Goal: Task Accomplishment & Management: Manage account settings

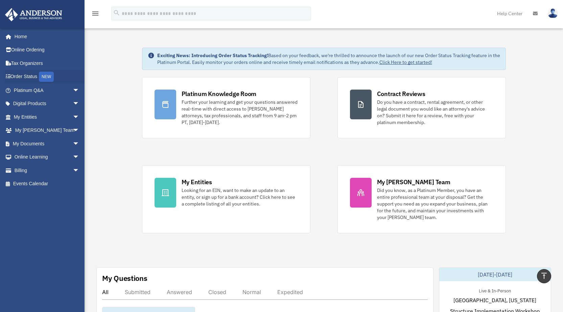
scroll to position [270, 0]
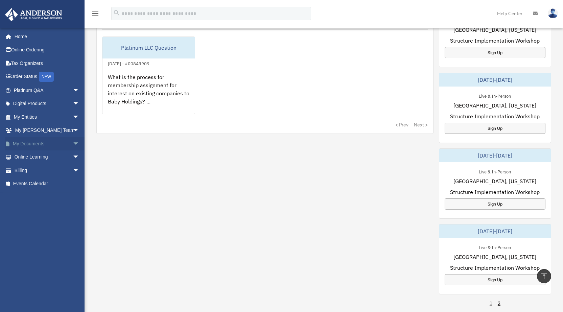
click at [33, 144] on link "My Documents arrow_drop_down" at bounding box center [47, 144] width 85 height 14
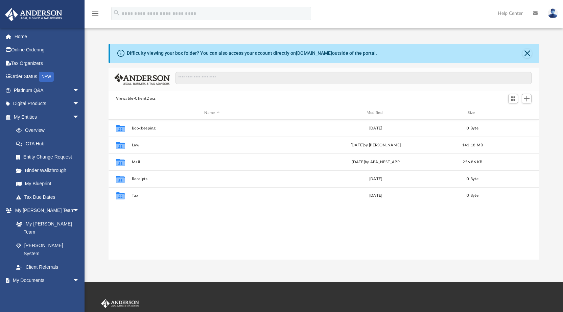
scroll to position [149, 425]
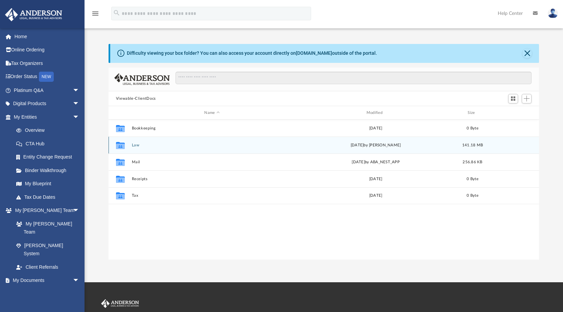
click at [193, 141] on div "Collaborated Folder Law [DATE] by [PERSON_NAME] 141.18 MB" at bounding box center [323, 145] width 431 height 17
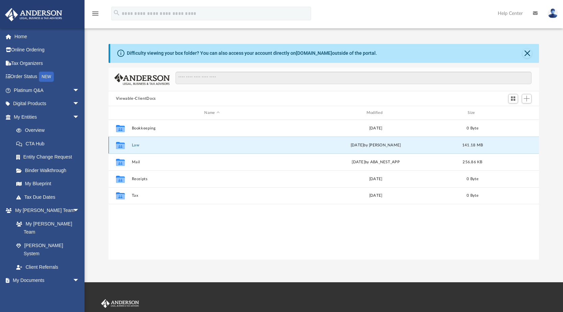
click at [135, 144] on button "Law" at bounding box center [211, 145] width 161 height 4
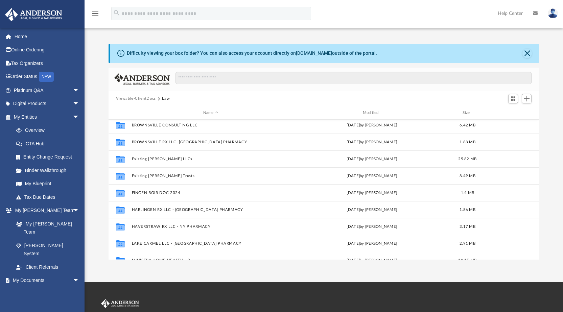
scroll to position [0, 0]
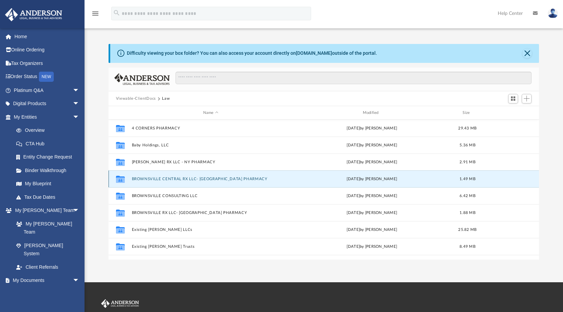
click at [236, 179] on button "BROWNSVILLE CENTRAL RX LLC- [GEOGRAPHIC_DATA] PHARMACY" at bounding box center [210, 179] width 158 height 4
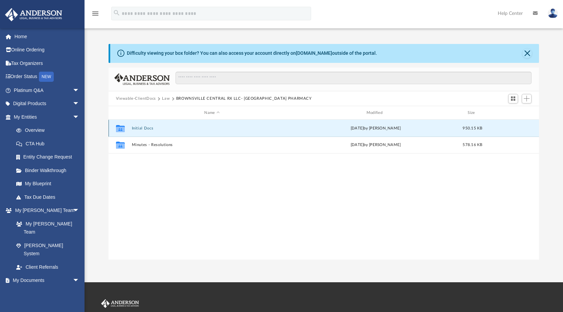
click at [195, 128] on button "Initial Docs" at bounding box center [211, 128] width 161 height 4
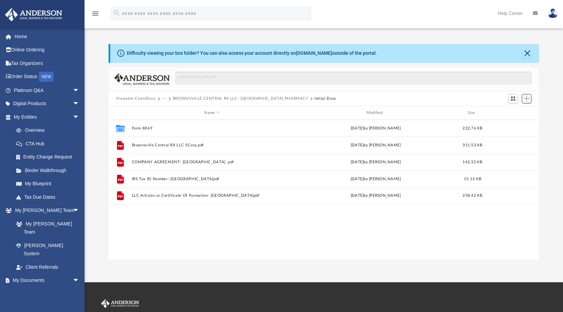
click at [525, 100] on span "Add" at bounding box center [526, 99] width 6 height 6
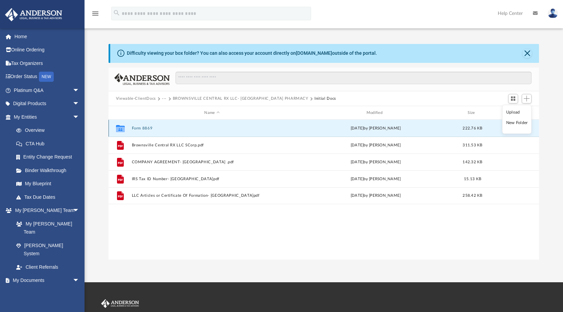
click at [155, 129] on button "Form 8869" at bounding box center [211, 128] width 161 height 4
click at [156, 128] on button "Form 8869" at bounding box center [211, 128] width 161 height 4
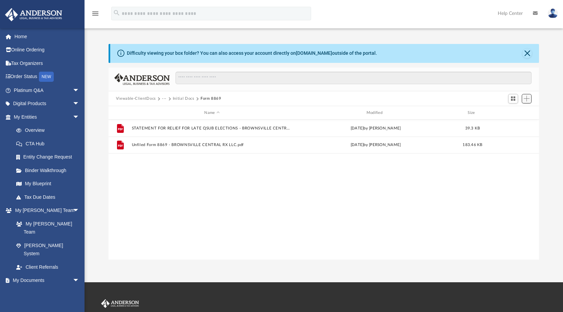
click at [528, 99] on span "Add" at bounding box center [526, 99] width 6 height 6
click at [515, 111] on li "Upload" at bounding box center [517, 112] width 22 height 7
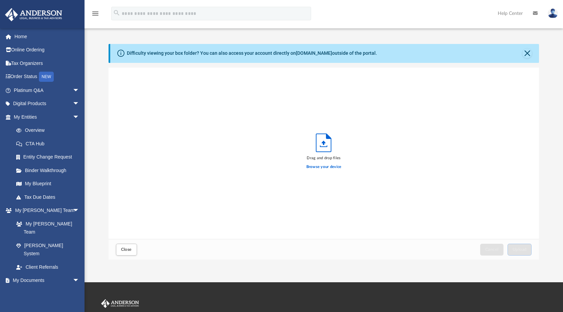
scroll to position [166, 425]
click at [335, 165] on label "Browse your device" at bounding box center [323, 167] width 35 height 6
click at [0, 0] on input "Browse your device" at bounding box center [0, 0] width 0 height 0
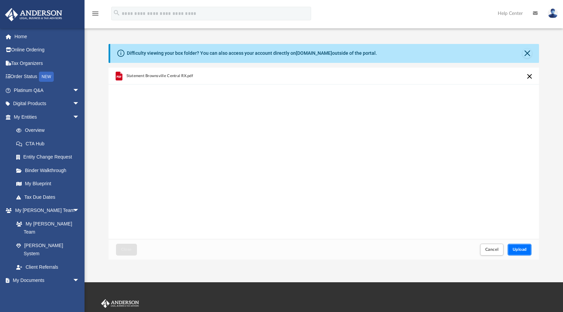
click at [518, 250] on span "Upload" at bounding box center [519, 249] width 14 height 4
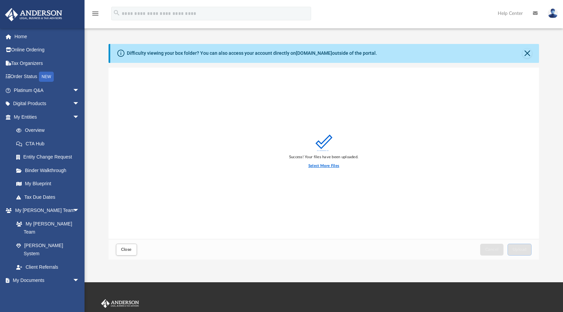
click at [329, 167] on label "Select More Files" at bounding box center [323, 166] width 31 height 6
click at [0, 0] on input "Select More Files" at bounding box center [0, 0] width 0 height 0
click at [330, 169] on div "Select More Files" at bounding box center [323, 166] width 69 height 12
click at [330, 166] on label "Select More Files" at bounding box center [323, 166] width 31 height 6
click at [0, 0] on input "Select More Files" at bounding box center [0, 0] width 0 height 0
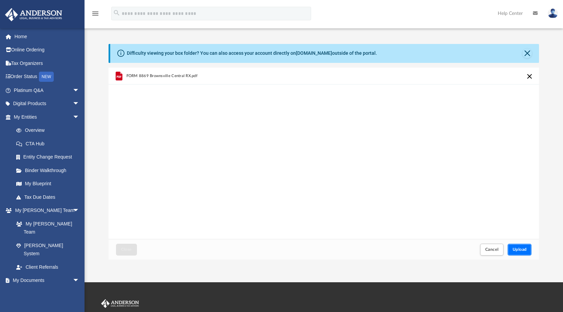
click at [517, 247] on button "Upload" at bounding box center [519, 250] width 24 height 12
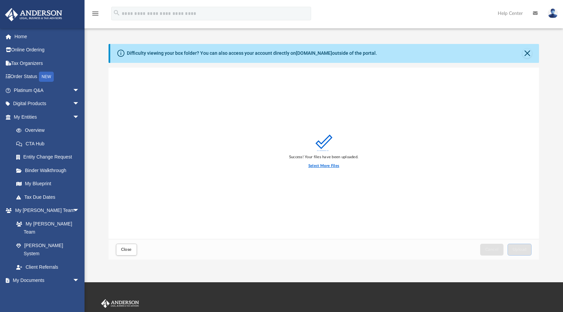
click at [322, 165] on label "Select More Files" at bounding box center [323, 166] width 31 height 6
click at [0, 0] on input "Select More Files" at bounding box center [0, 0] width 0 height 0
click at [125, 249] on span "Close" at bounding box center [126, 249] width 11 height 4
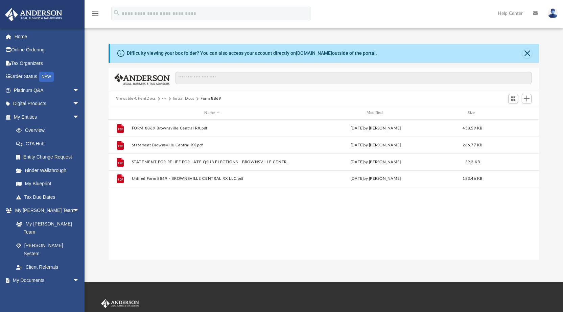
drag, startPoint x: 260, startPoint y: 216, endPoint x: 254, endPoint y: 212, distance: 7.0
click at [260, 216] on div "File FORM 8869 Brownsville Central RX.pdf [DATE] by [PERSON_NAME] 458.59 KB Fil…" at bounding box center [323, 190] width 431 height 140
click at [189, 98] on button "Initial Docs" at bounding box center [184, 99] width 22 height 6
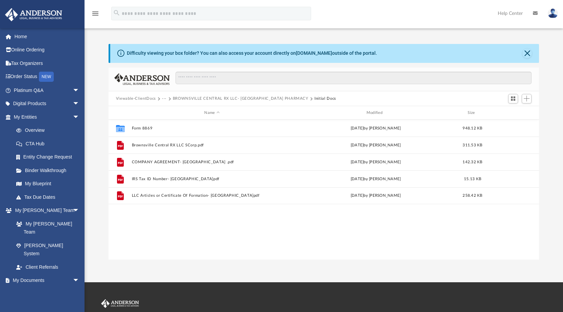
click at [225, 99] on button "BROWNSVILLE CENTRAL RX LLC- [GEOGRAPHIC_DATA] PHARMACY" at bounding box center [241, 99] width 136 height 6
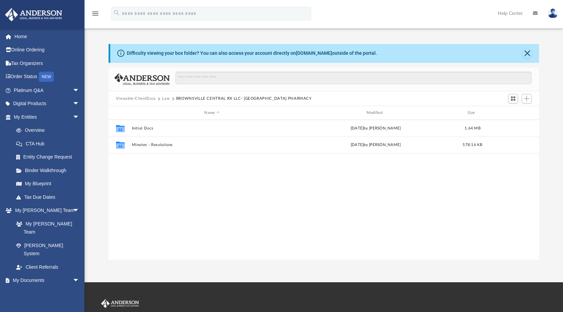
click at [167, 99] on button "Law" at bounding box center [166, 99] width 8 height 6
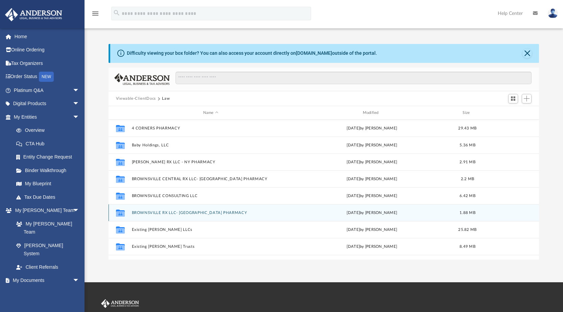
click at [191, 211] on button "BROWNSVILLE RX LLC- [GEOGRAPHIC_DATA] PHARMACY" at bounding box center [210, 213] width 158 height 4
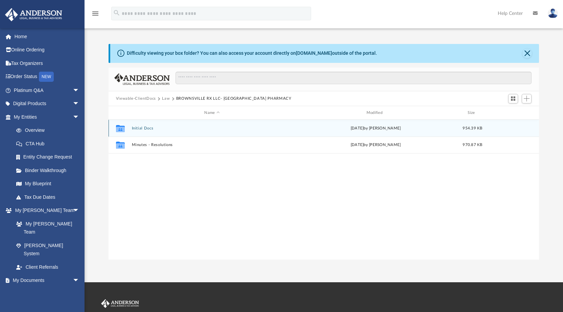
click at [194, 130] on button "Initial Docs" at bounding box center [211, 128] width 161 height 4
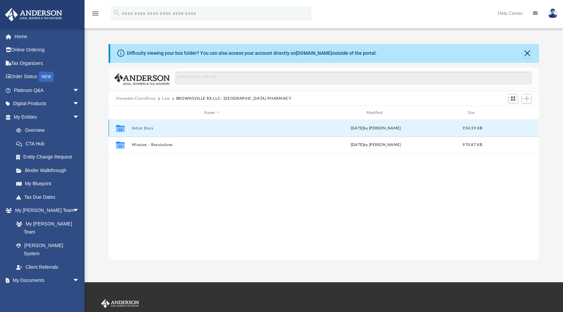
click at [194, 130] on button "Initial Docs" at bounding box center [211, 128] width 161 height 4
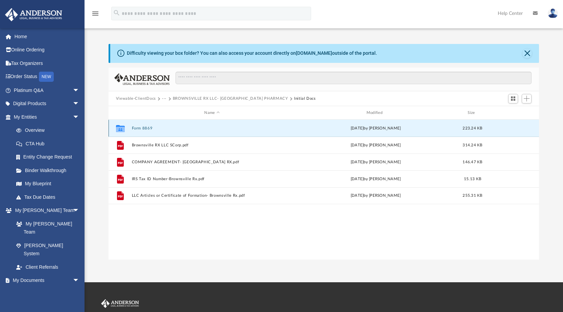
click at [194, 130] on button "Form 8869" at bounding box center [211, 128] width 161 height 4
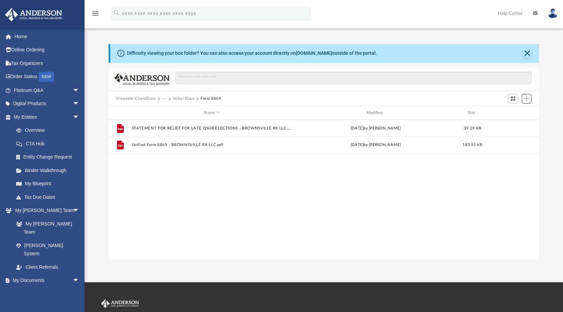
click at [523, 99] on span "Add" at bounding box center [526, 99] width 6 height 6
click at [512, 112] on li "Upload" at bounding box center [517, 112] width 22 height 7
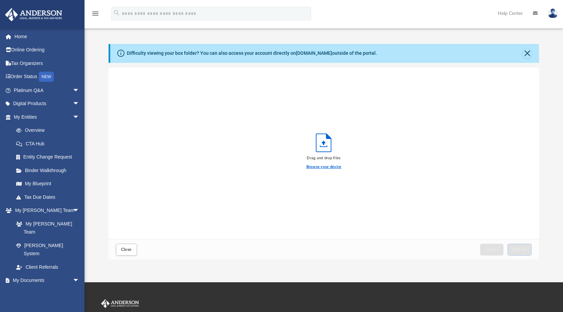
click at [316, 165] on label "Browse your device" at bounding box center [323, 167] width 35 height 6
click at [0, 0] on input "Browse your device" at bounding box center [0, 0] width 0 height 0
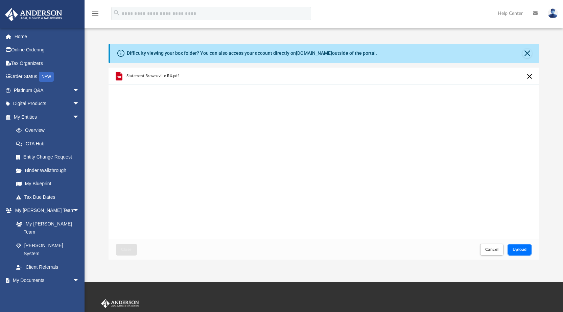
click at [522, 250] on span "Upload" at bounding box center [519, 249] width 14 height 4
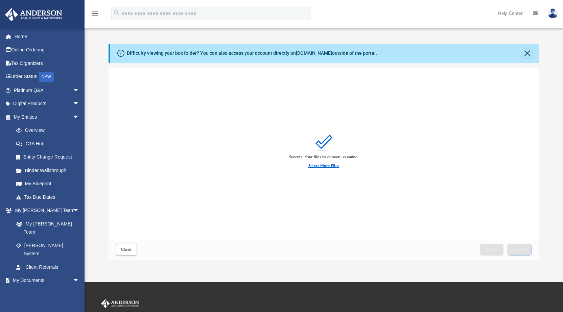
click at [333, 166] on label "Select More Files" at bounding box center [323, 166] width 31 height 6
click at [0, 0] on input "Select More Files" at bounding box center [0, 0] width 0 height 0
click at [326, 166] on label "Select More Files" at bounding box center [323, 166] width 31 height 6
click at [0, 0] on input "Select More Files" at bounding box center [0, 0] width 0 height 0
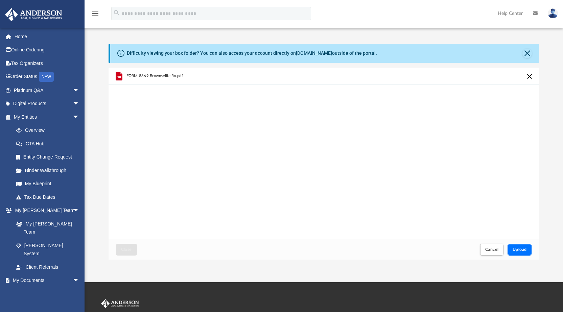
click at [521, 251] on span "Upload" at bounding box center [519, 249] width 14 height 4
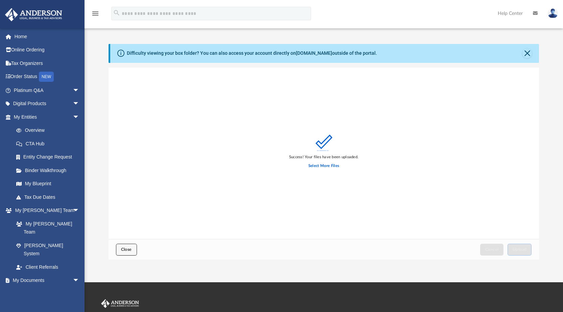
click at [126, 251] on span "Close" at bounding box center [126, 249] width 11 height 4
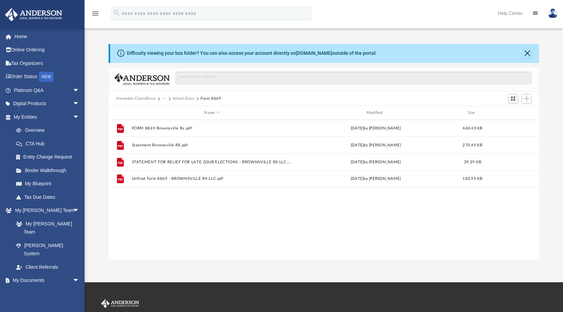
click at [179, 98] on button "Initial Docs" at bounding box center [184, 99] width 22 height 6
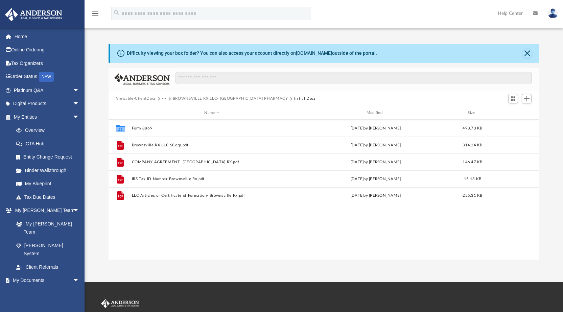
click at [191, 98] on button "BROWNSVILLE RX LLC- [GEOGRAPHIC_DATA] PHARMACY" at bounding box center [230, 99] width 115 height 6
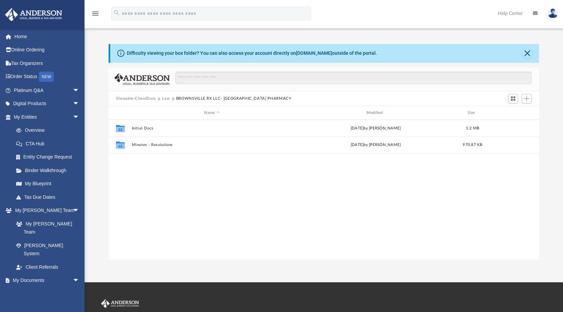
click at [165, 98] on button "Law" at bounding box center [166, 99] width 8 height 6
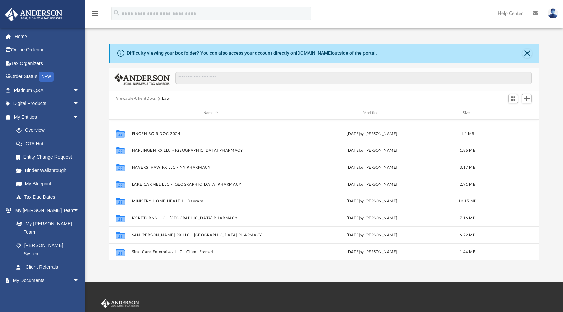
scroll to position [164, 0]
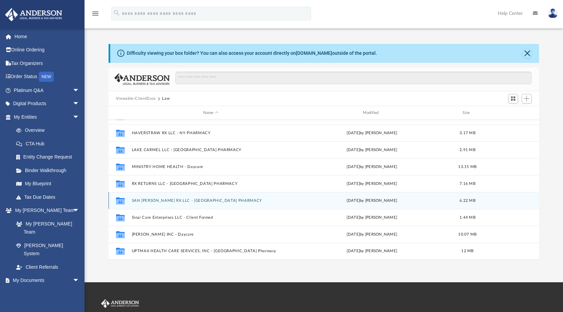
click at [214, 202] on button "SAN [PERSON_NAME] RX LLC - [GEOGRAPHIC_DATA] PHARMACY" at bounding box center [210, 200] width 158 height 4
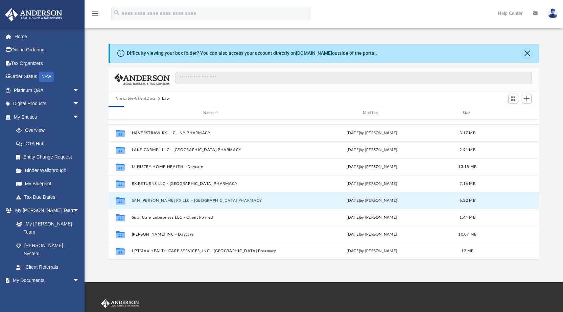
scroll to position [0, 0]
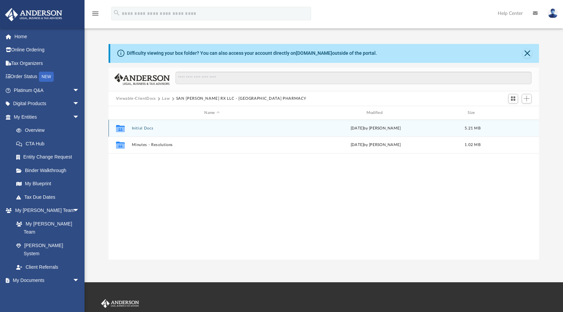
click at [234, 127] on button "Initial Docs" at bounding box center [211, 128] width 161 height 4
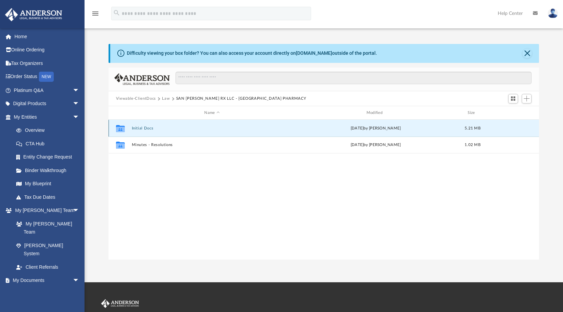
click at [234, 127] on button "Initial Docs" at bounding box center [211, 128] width 161 height 4
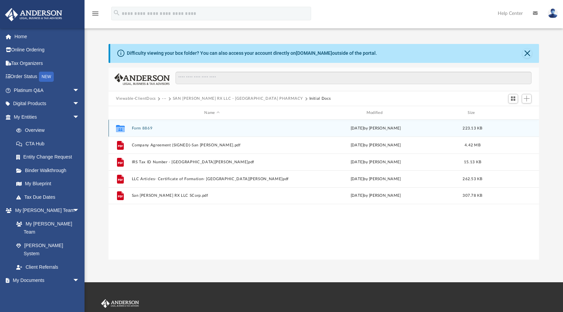
drag, startPoint x: 269, startPoint y: 129, endPoint x: 273, endPoint y: 122, distance: 8.1
click at [270, 125] on div "Collaborated Folder Form 8869 [DATE] by [PERSON_NAME] 223.13 KB" at bounding box center [323, 128] width 431 height 17
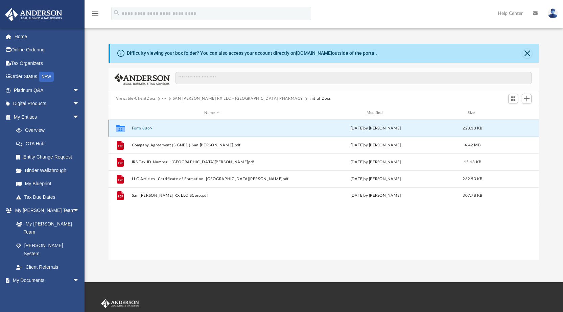
click at [274, 125] on div "Collaborated Folder Form 8869 [DATE] by [PERSON_NAME] 223.13 KB" at bounding box center [323, 128] width 431 height 17
click at [275, 127] on button "Form 8869" at bounding box center [211, 128] width 161 height 4
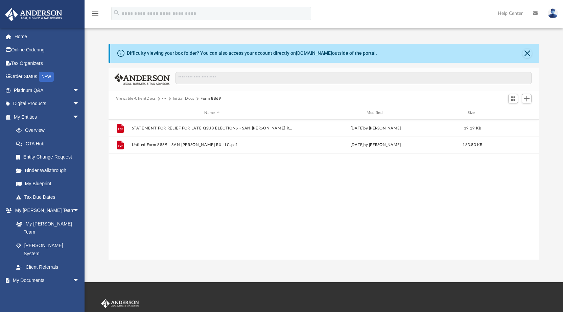
click at [288, 190] on div "File STATEMENT FOR RELIEF FOR LATE QSUB ELECTIONS - SAN [PERSON_NAME] RX LLC.pd…" at bounding box center [323, 190] width 431 height 140
click at [527, 101] on span "Add" at bounding box center [526, 99] width 6 height 6
click at [525, 111] on li "Upload" at bounding box center [517, 112] width 22 height 7
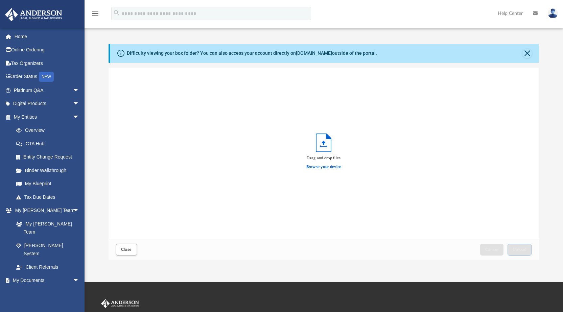
scroll to position [166, 425]
click at [332, 164] on div "Browse your device" at bounding box center [323, 167] width 35 height 12
click at [332, 168] on label "Browse your device" at bounding box center [323, 167] width 35 height 6
click at [0, 0] on input "Browse your device" at bounding box center [0, 0] width 0 height 0
drag, startPoint x: 438, startPoint y: 182, endPoint x: 401, endPoint y: 169, distance: 39.6
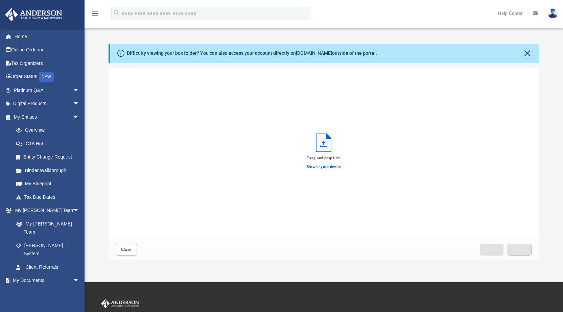
click at [436, 178] on div "Drag and drop files Browse your device" at bounding box center [323, 154] width 431 height 172
click at [332, 167] on label "Browse your device" at bounding box center [323, 167] width 35 height 6
click at [0, 0] on input "Browse your device" at bounding box center [0, 0] width 0 height 0
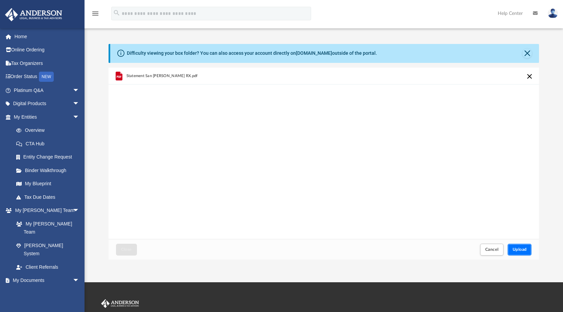
click at [519, 249] on span "Upload" at bounding box center [519, 249] width 14 height 4
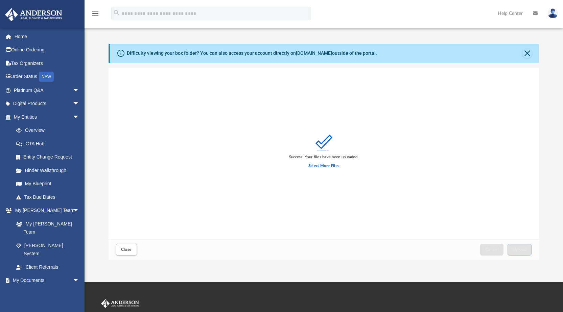
click at [282, 207] on div "Success! Your files have been uploaded. Select More Files" at bounding box center [323, 154] width 431 height 172
click at [323, 160] on div "Select More Files" at bounding box center [323, 166] width 69 height 12
click at [324, 163] on label "Select More Files" at bounding box center [323, 166] width 31 height 6
click at [332, 166] on label "Select More Files" at bounding box center [323, 166] width 31 height 6
click at [0, 0] on input "Select More Files" at bounding box center [0, 0] width 0 height 0
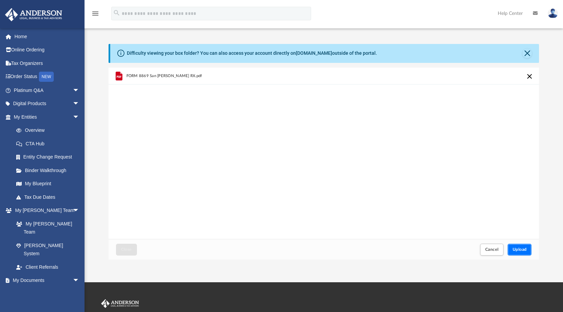
click at [520, 248] on span "Upload" at bounding box center [519, 249] width 14 height 4
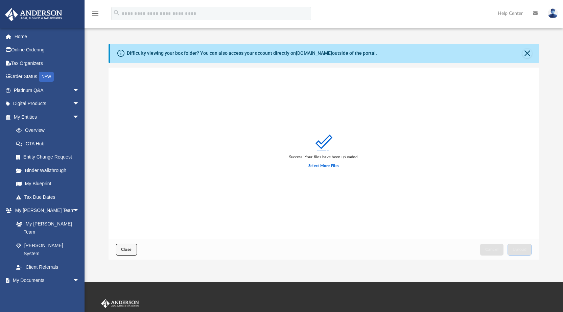
click at [127, 249] on span "Close" at bounding box center [126, 249] width 11 height 4
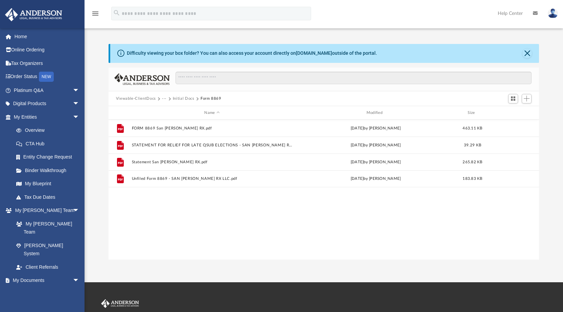
click at [173, 97] on button "Initial Docs" at bounding box center [184, 99] width 22 height 6
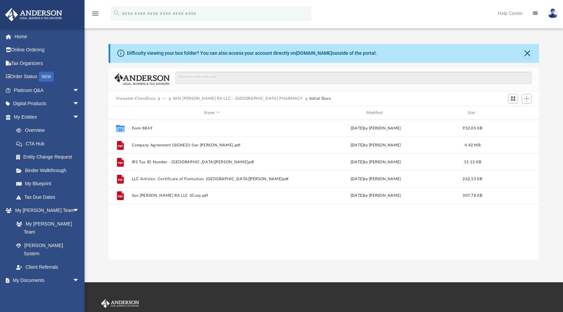
click at [204, 99] on button "SAN [PERSON_NAME] RX LLC - [GEOGRAPHIC_DATA] PHARMACY" at bounding box center [238, 99] width 130 height 6
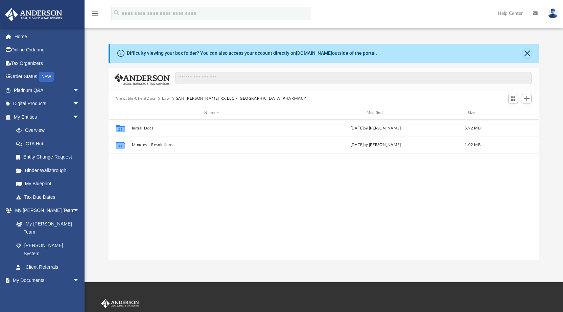
click at [182, 97] on button "SAN [PERSON_NAME] RX LLC - [GEOGRAPHIC_DATA] PHARMACY" at bounding box center [241, 99] width 130 height 6
click at [183, 99] on button "SAN [PERSON_NAME] RX LLC - [GEOGRAPHIC_DATA] PHARMACY" at bounding box center [241, 99] width 130 height 6
click at [164, 98] on button "Law" at bounding box center [166, 99] width 8 height 6
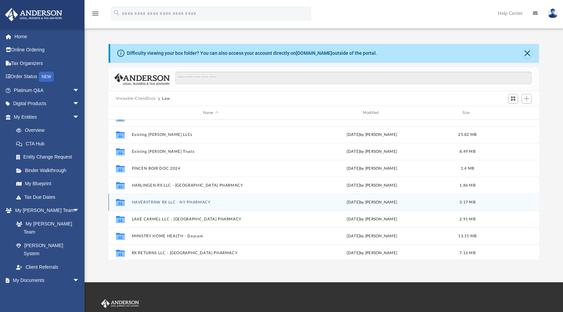
scroll to position [97, 0]
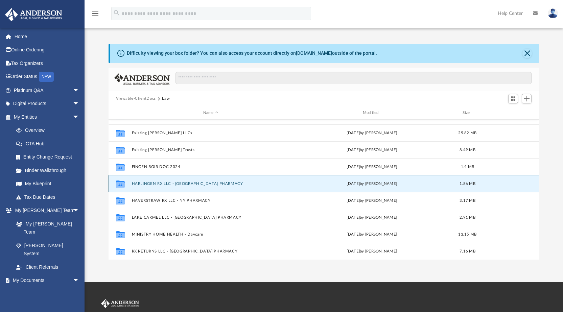
click at [210, 186] on button "HARLINGEN RX LLC - [GEOGRAPHIC_DATA] PHARMACY" at bounding box center [210, 183] width 158 height 4
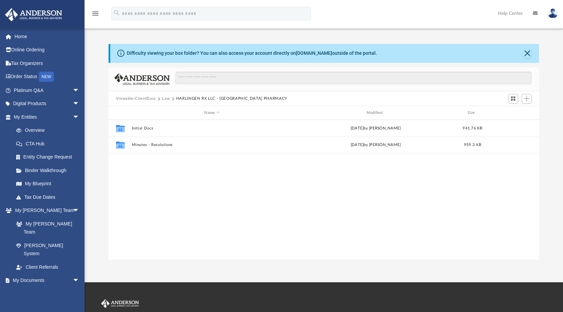
scroll to position [0, 0]
click at [221, 186] on div "Collaborated Folder Initial Docs [DATE] by [PERSON_NAME] 941.76 KB Collaborated…" at bounding box center [323, 190] width 431 height 140
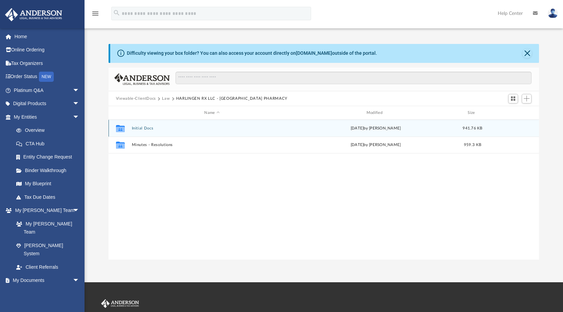
click at [193, 130] on button "Initial Docs" at bounding box center [211, 128] width 161 height 4
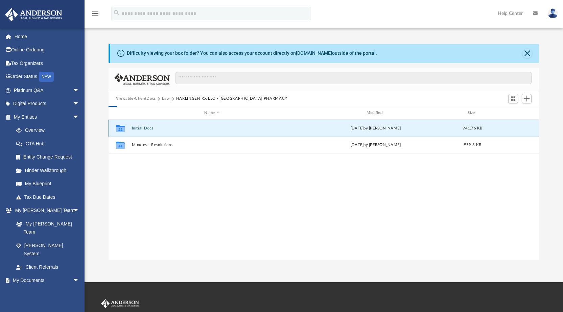
click at [193, 130] on button "Initial Docs" at bounding box center [211, 128] width 161 height 4
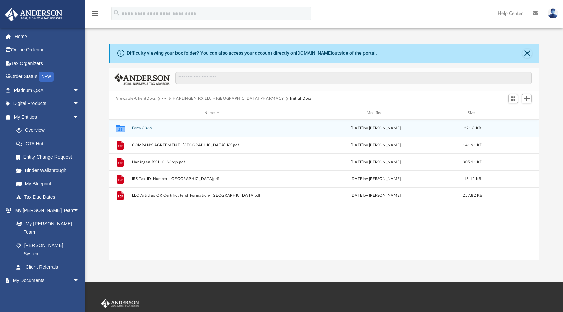
click at [191, 130] on button "Form 8869" at bounding box center [211, 128] width 161 height 4
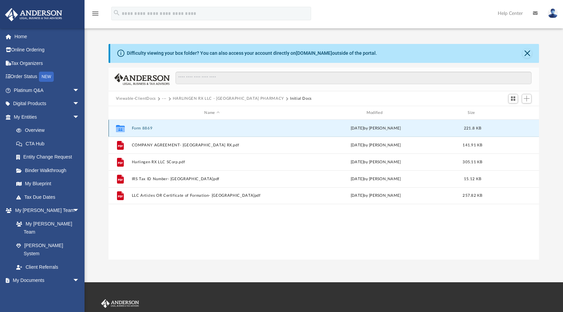
click at [191, 130] on button "Form 8869" at bounding box center [211, 128] width 161 height 4
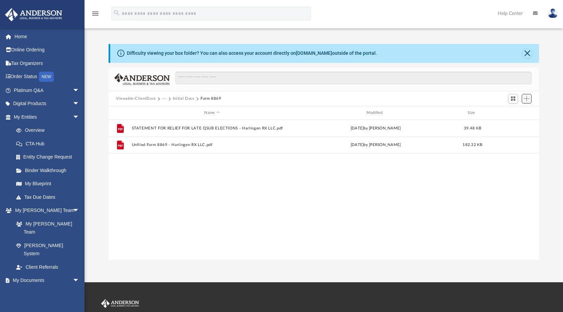
click at [529, 99] on span "Add" at bounding box center [526, 99] width 6 height 6
click at [297, 204] on div "File STATEMENT FOR RELIEF FOR LATE QSUB ELECTIONS - Harlingen RX LLC.pdf [DATE]…" at bounding box center [323, 190] width 431 height 140
click at [529, 103] on button "Add" at bounding box center [526, 98] width 10 height 9
click at [521, 116] on li "Upload" at bounding box center [517, 112] width 22 height 7
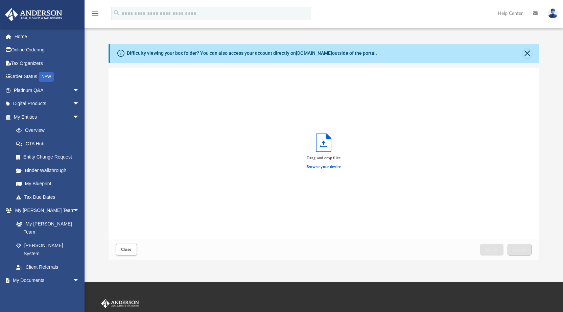
scroll to position [166, 425]
click at [327, 168] on label "Browse your device" at bounding box center [323, 167] width 35 height 6
click at [0, 0] on input "Browse your device" at bounding box center [0, 0] width 0 height 0
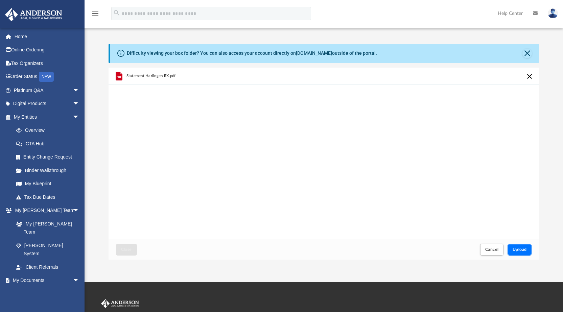
click at [513, 251] on span "Upload" at bounding box center [519, 249] width 14 height 4
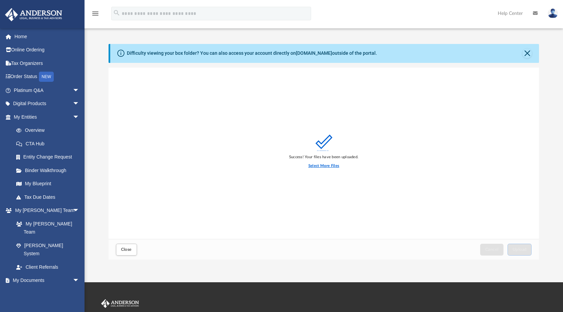
click at [328, 166] on label "Select More Files" at bounding box center [323, 166] width 31 height 6
click at [0, 0] on input "Select More Files" at bounding box center [0, 0] width 0 height 0
click at [321, 165] on label "Select More Files" at bounding box center [323, 166] width 31 height 6
click at [0, 0] on input "Select More Files" at bounding box center [0, 0] width 0 height 0
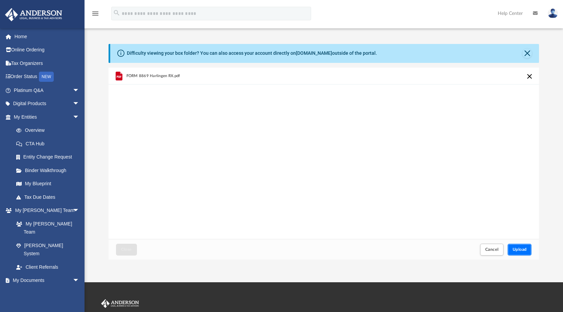
click at [517, 249] on span "Upload" at bounding box center [519, 249] width 14 height 4
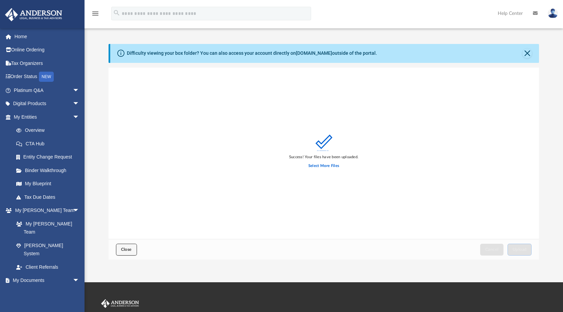
click at [129, 246] on button "Close" at bounding box center [126, 250] width 21 height 12
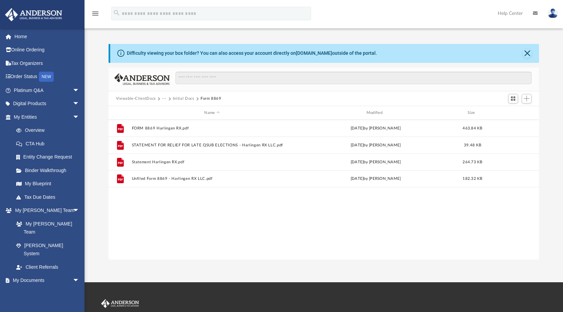
click at [177, 97] on button "Initial Docs" at bounding box center [184, 99] width 22 height 6
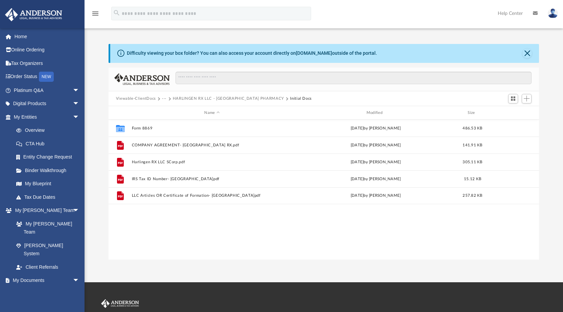
click at [197, 100] on button "HARLINGEN RX LLC - [GEOGRAPHIC_DATA] PHARMACY" at bounding box center [228, 99] width 111 height 6
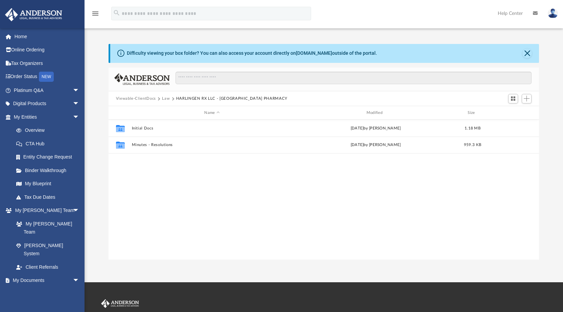
click at [197, 99] on button "HARLINGEN RX LLC - [GEOGRAPHIC_DATA] PHARMACY" at bounding box center [231, 99] width 111 height 6
click at [162, 99] on button "Law" at bounding box center [166, 99] width 8 height 6
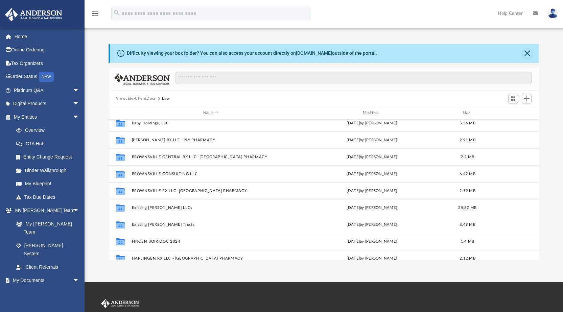
scroll to position [34, 0]
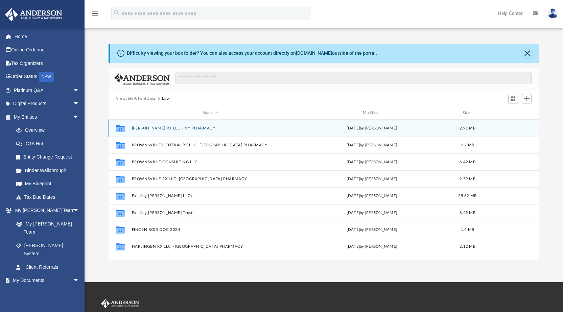
click at [168, 128] on button "[PERSON_NAME] RX LLC - NY PHARMACY" at bounding box center [210, 128] width 158 height 4
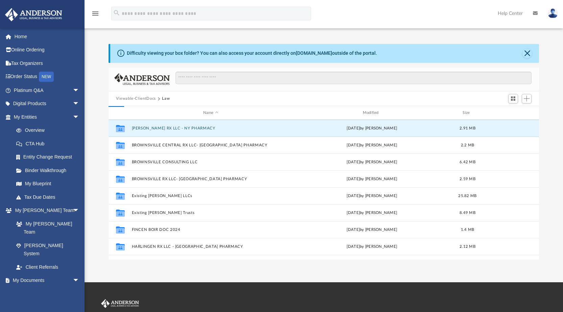
scroll to position [0, 0]
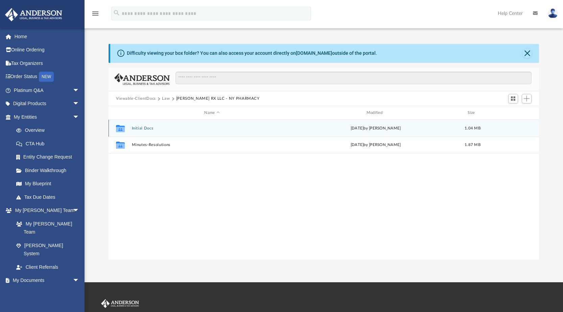
click at [187, 125] on div "Collaborated Folder Initial Docs [DATE] by [PERSON_NAME] 1.04 MB" at bounding box center [323, 128] width 431 height 17
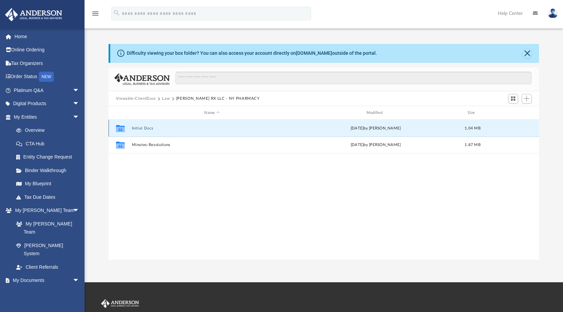
click at [187, 125] on div "Collaborated Folder Initial Docs [DATE] by [PERSON_NAME] 1.04 MB" at bounding box center [323, 128] width 431 height 17
click at [198, 129] on button "Initial Docs" at bounding box center [211, 128] width 161 height 4
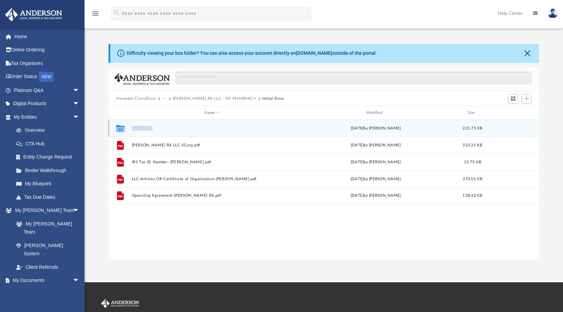
click at [205, 132] on div "Collaborated Folder Form 8869 [DATE] by [PERSON_NAME] 221.75 KB" at bounding box center [323, 128] width 431 height 17
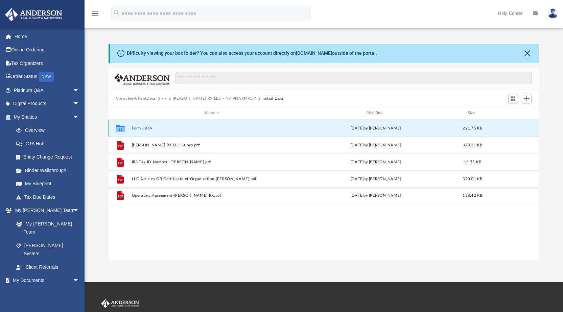
click at [147, 128] on button "Form 8869" at bounding box center [211, 128] width 161 height 4
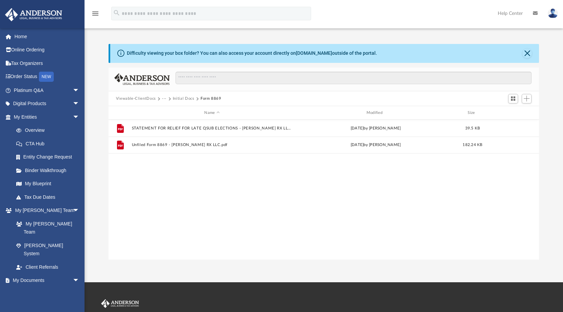
click at [525, 100] on span "Add" at bounding box center [526, 99] width 6 height 6
click at [506, 112] on li "Upload" at bounding box center [517, 112] width 22 height 7
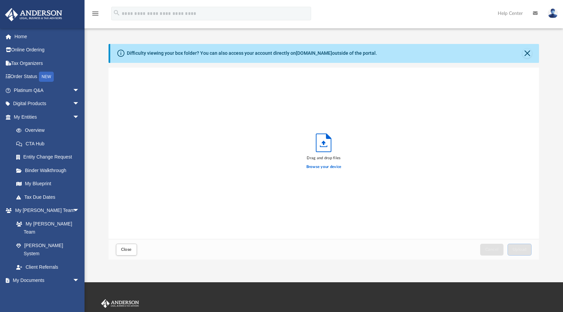
scroll to position [166, 425]
click at [305, 165] on div "Drag and drop files Browse your device" at bounding box center [323, 154] width 431 height 172
click at [312, 167] on label "Browse your device" at bounding box center [323, 167] width 35 height 6
click at [0, 0] on input "Browse your device" at bounding box center [0, 0] width 0 height 0
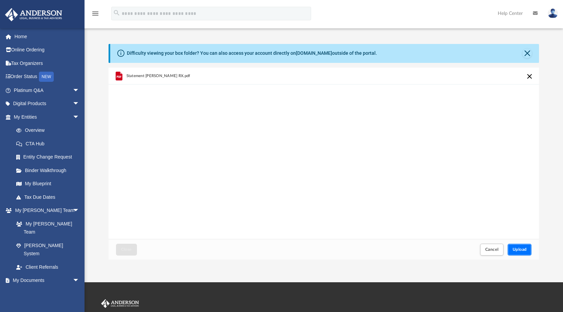
click at [519, 252] on button "Upload" at bounding box center [519, 250] width 24 height 12
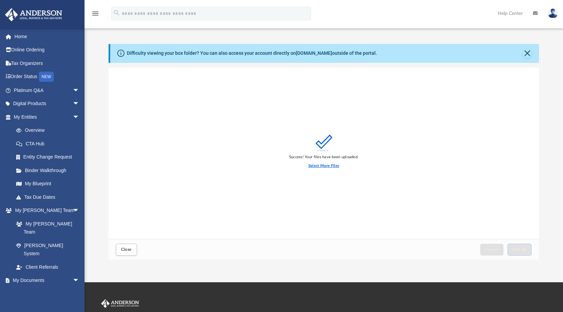
click at [321, 167] on label "Select More Files" at bounding box center [323, 166] width 31 height 6
click at [0, 0] on input "Select More Files" at bounding box center [0, 0] width 0 height 0
click at [323, 164] on label "Select More Files" at bounding box center [323, 166] width 31 height 6
click at [0, 0] on input "Select More Files" at bounding box center [0, 0] width 0 height 0
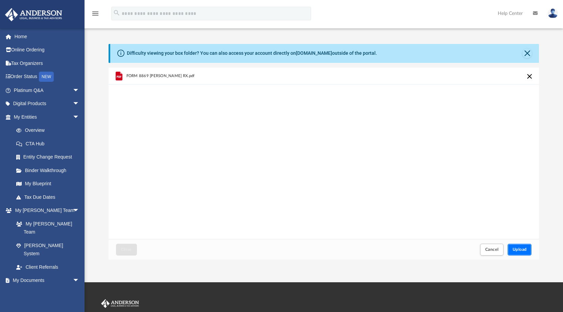
click at [521, 248] on span "Upload" at bounding box center [519, 249] width 14 height 4
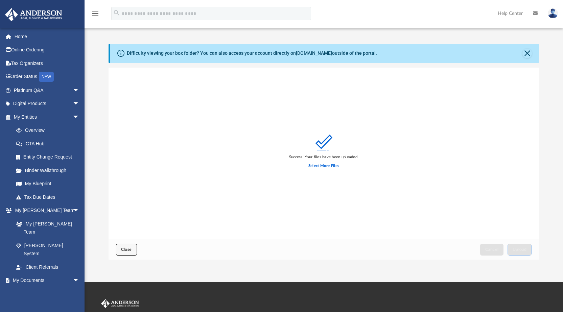
click at [126, 251] on span "Close" at bounding box center [126, 249] width 11 height 4
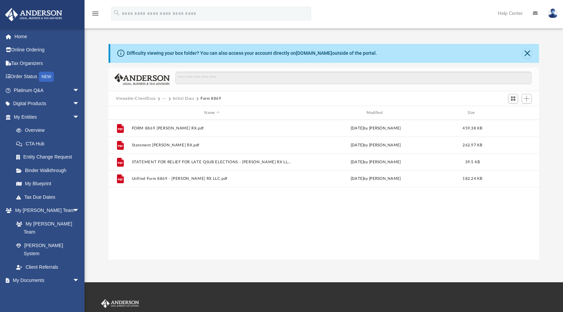
click at [179, 100] on button "Initial Docs" at bounding box center [184, 99] width 22 height 6
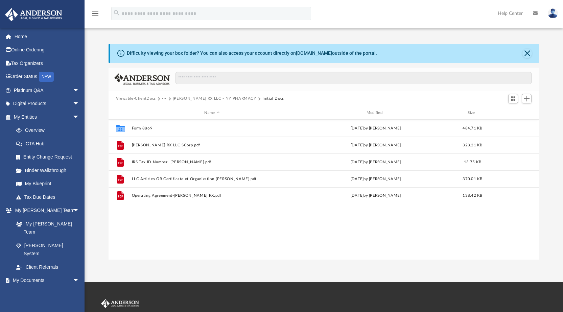
click at [178, 99] on button "[PERSON_NAME] RX LLC - NY PHARMACY" at bounding box center [214, 99] width 83 height 6
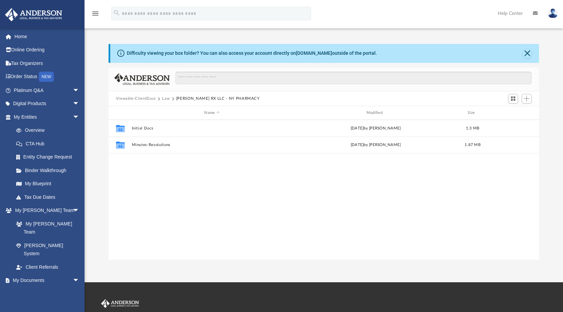
click at [165, 99] on button "Law" at bounding box center [166, 99] width 8 height 6
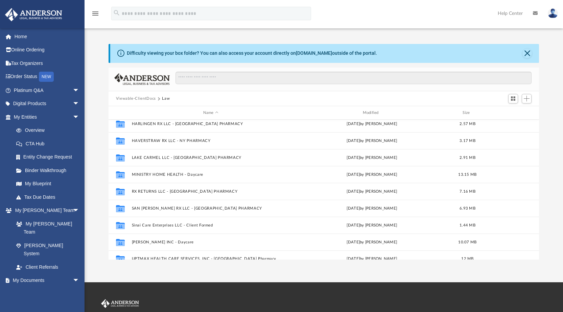
scroll to position [164, 0]
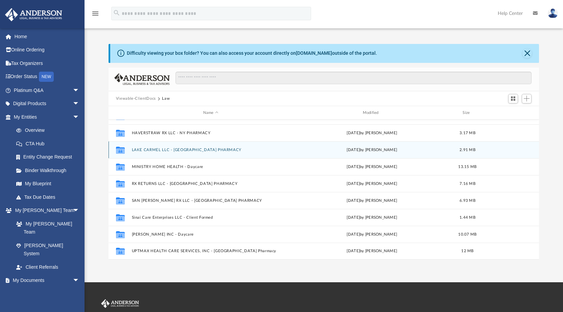
click at [172, 152] on button "LAKE CARMEL LLC - [GEOGRAPHIC_DATA] PHARMACY" at bounding box center [210, 150] width 158 height 4
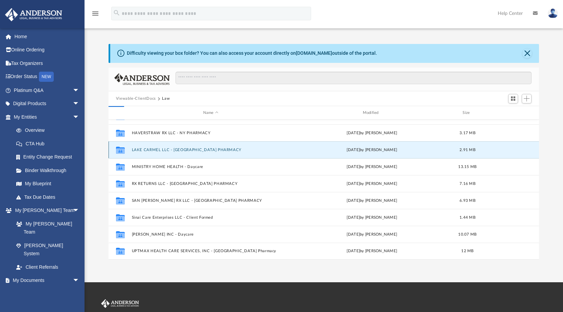
scroll to position [0, 0]
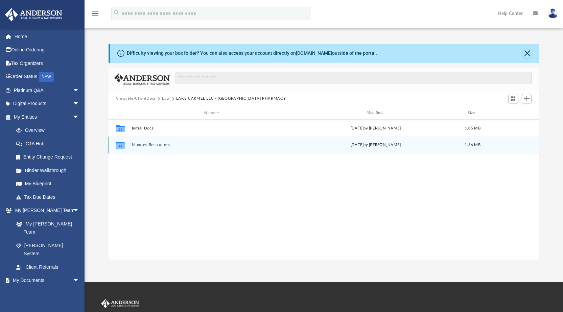
click at [190, 150] on div "Collaborated Folder Minutes-Resolutions [DATE] by [PERSON_NAME] 1.86 MB" at bounding box center [323, 145] width 431 height 17
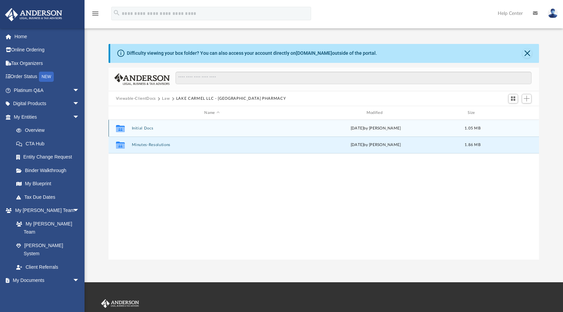
click at [188, 130] on button "Initial Docs" at bounding box center [211, 128] width 161 height 4
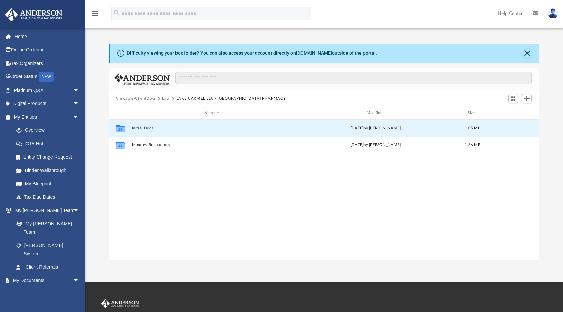
click at [188, 130] on button "Initial Docs" at bounding box center [211, 128] width 161 height 4
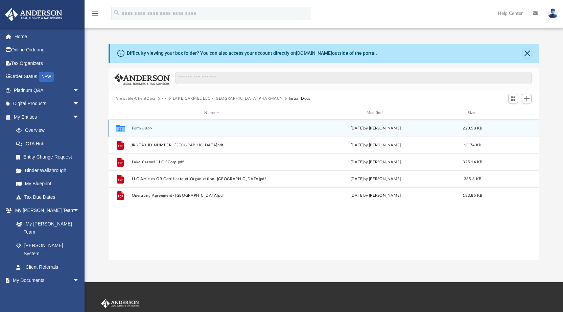
click at [209, 128] on button "Form 8869" at bounding box center [211, 128] width 161 height 4
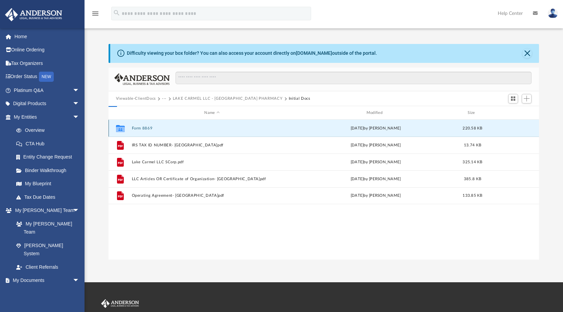
click at [209, 128] on button "Form 8869" at bounding box center [211, 128] width 161 height 4
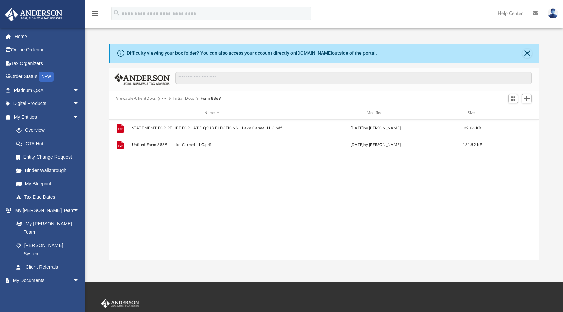
click at [526, 99] on span "Add" at bounding box center [526, 99] width 6 height 6
click at [515, 113] on li "Upload" at bounding box center [517, 112] width 22 height 7
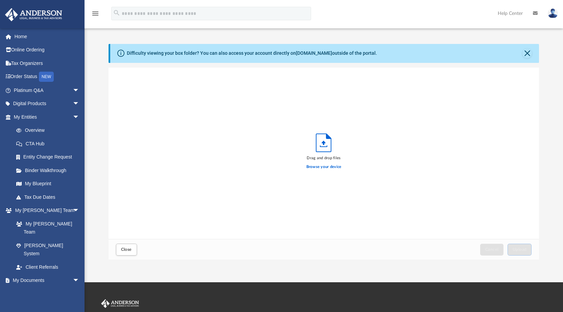
scroll to position [166, 425]
click at [322, 169] on label "Browse your device" at bounding box center [323, 167] width 35 height 6
click at [0, 0] on input "Browse your device" at bounding box center [0, 0] width 0 height 0
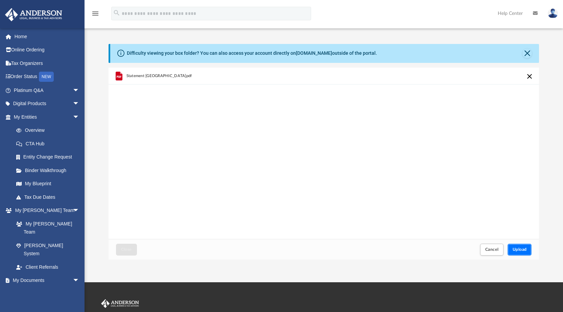
click at [515, 246] on button "Upload" at bounding box center [519, 250] width 24 height 12
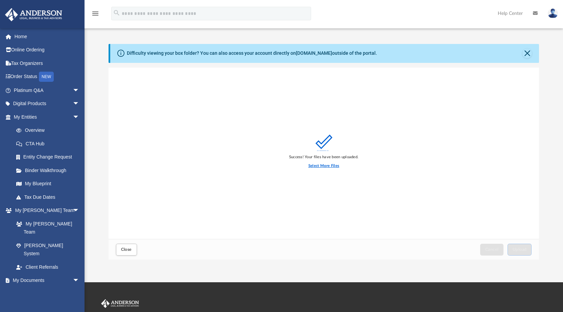
click at [312, 163] on label "Select More Files" at bounding box center [323, 166] width 31 height 6
click at [0, 0] on input "Select More Files" at bounding box center [0, 0] width 0 height 0
click at [399, 212] on div "Success! Your files have been uploaded. Select More Files" at bounding box center [323, 154] width 431 height 172
click at [317, 163] on label "Select More Files" at bounding box center [323, 166] width 31 height 6
click at [0, 0] on input "Select More Files" at bounding box center [0, 0] width 0 height 0
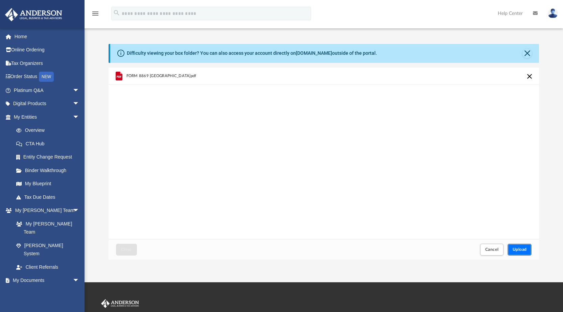
click at [511, 246] on button "Upload" at bounding box center [519, 250] width 24 height 12
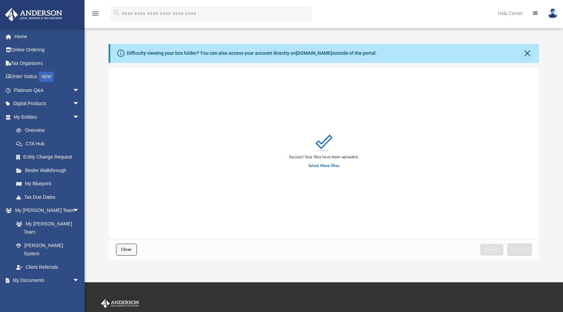
click at [122, 252] on button "Close" at bounding box center [126, 250] width 21 height 12
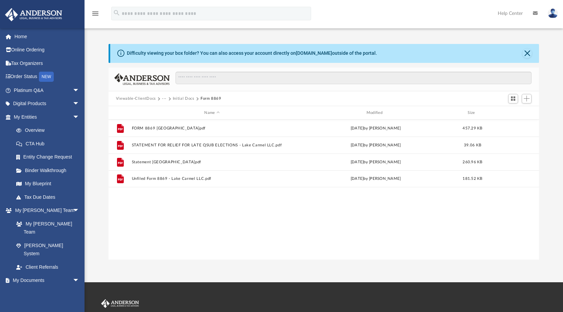
click at [182, 100] on button "Initial Docs" at bounding box center [184, 99] width 22 height 6
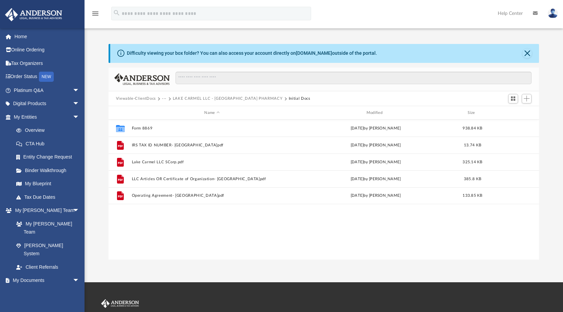
click at [181, 100] on button "LAKE CARMEL LLC - [GEOGRAPHIC_DATA] PHARMACY" at bounding box center [228, 99] width 110 height 6
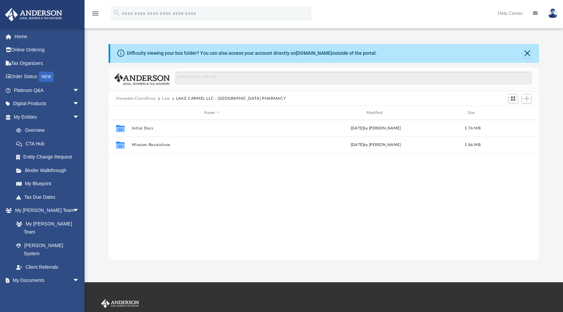
click at [181, 96] on button "LAKE CARMEL LLC - [GEOGRAPHIC_DATA] PHARMACY" at bounding box center [231, 99] width 110 height 6
click at [165, 99] on button "Law" at bounding box center [166, 99] width 8 height 6
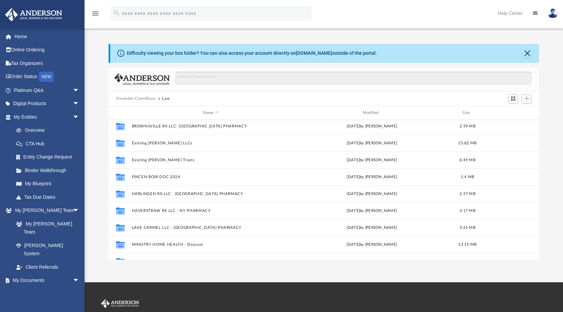
scroll to position [101, 0]
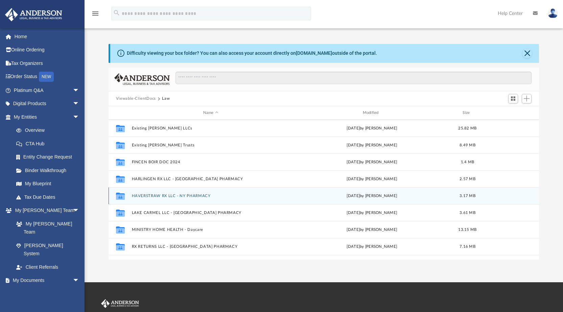
click at [192, 197] on button "HAVERSTRAW RX LLC - NY PHARMACY" at bounding box center [210, 196] width 158 height 4
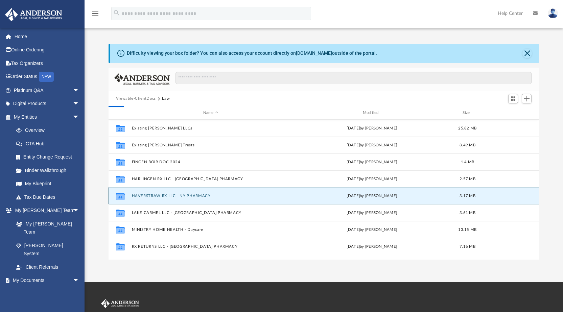
scroll to position [0, 0]
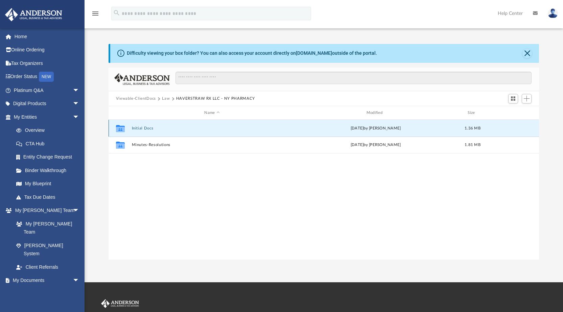
click at [191, 130] on button "Initial Docs" at bounding box center [211, 128] width 161 height 4
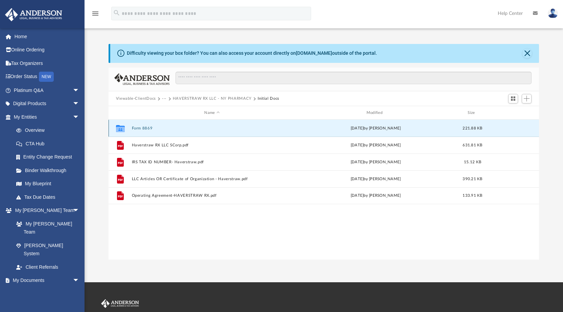
click at [145, 126] on button "Form 8869" at bounding box center [211, 128] width 161 height 4
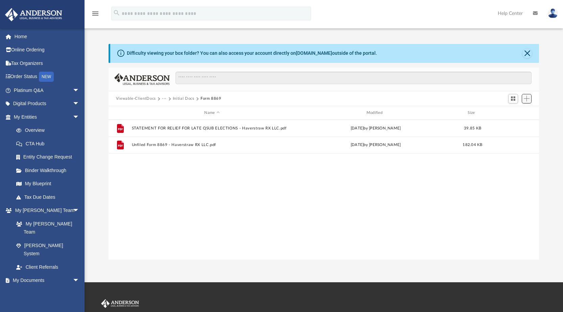
click at [527, 100] on span "Add" at bounding box center [526, 99] width 6 height 6
click at [510, 110] on li "Upload" at bounding box center [517, 112] width 22 height 7
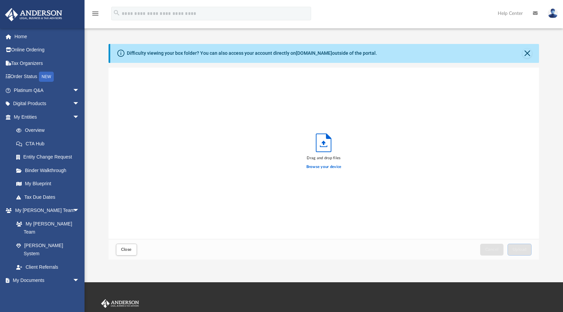
scroll to position [166, 425]
click at [330, 167] on label "Browse your device" at bounding box center [323, 167] width 35 height 6
click at [0, 0] on input "Browse your device" at bounding box center [0, 0] width 0 height 0
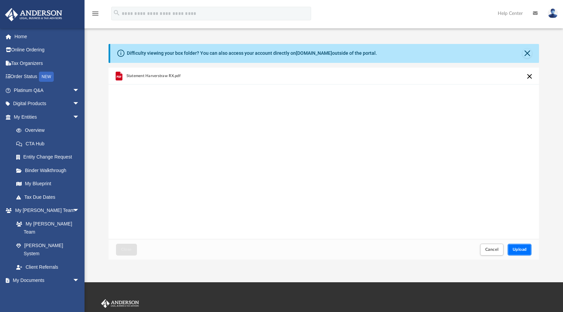
click at [515, 247] on span "Upload" at bounding box center [519, 249] width 14 height 4
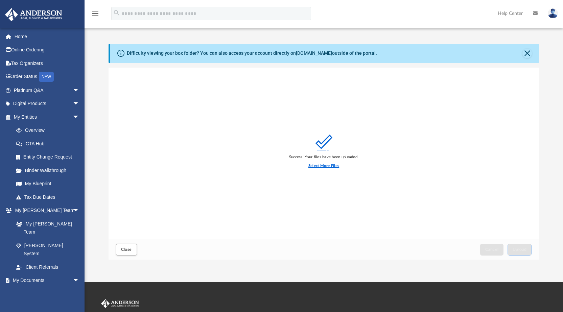
click at [331, 167] on label "Select More Files" at bounding box center [323, 166] width 31 height 6
click at [0, 0] on input "Select More Files" at bounding box center [0, 0] width 0 height 0
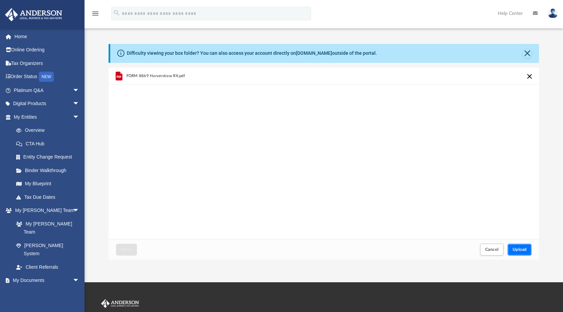
click at [522, 252] on button "Upload" at bounding box center [519, 250] width 24 height 12
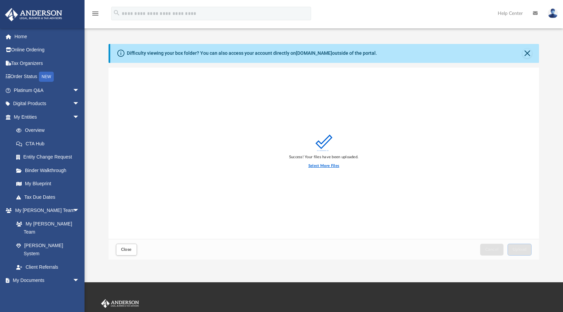
click at [327, 166] on label "Select More Files" at bounding box center [323, 166] width 31 height 6
click at [0, 0] on input "Select More Files" at bounding box center [0, 0] width 0 height 0
click at [120, 250] on button "Close" at bounding box center [126, 250] width 21 height 12
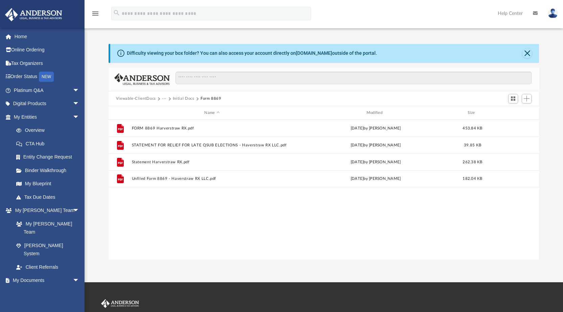
click at [179, 97] on button "Initial Docs" at bounding box center [184, 99] width 22 height 6
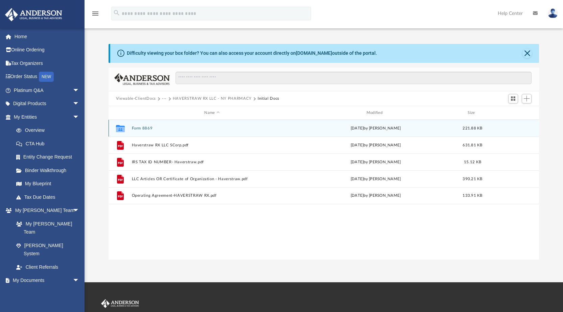
click at [215, 132] on div "Collaborated Folder Form 8869 [DATE] by [PERSON_NAME] 221.88 KB" at bounding box center [323, 128] width 431 height 17
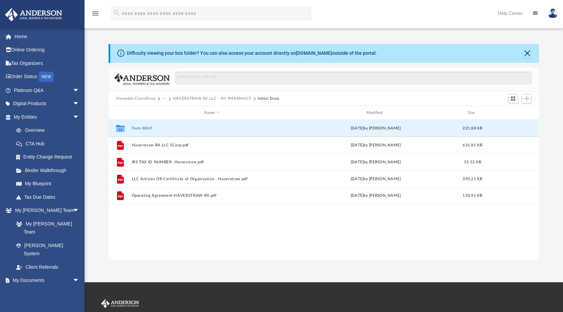
drag, startPoint x: 319, startPoint y: 243, endPoint x: 279, endPoint y: 238, distance: 40.5
click at [319, 241] on div "Collaborated Folder Form 8869 [DATE] by [PERSON_NAME] 221.88 KB File Haverstraw…" at bounding box center [323, 190] width 431 height 140
click at [178, 99] on button "HAVERSTRAW RX LLC - NY PHARMACY" at bounding box center [212, 99] width 79 height 6
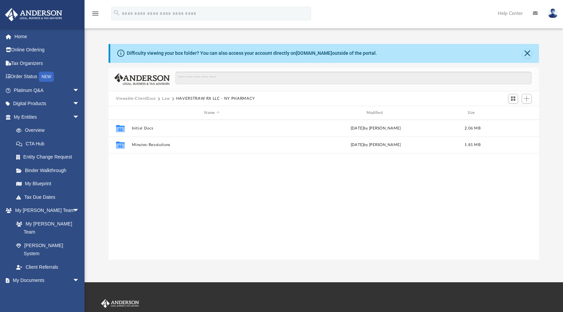
click at [161, 98] on span "Viewable-ClientDocs" at bounding box center [139, 99] width 46 height 6
click at [164, 99] on button "Law" at bounding box center [166, 99] width 8 height 6
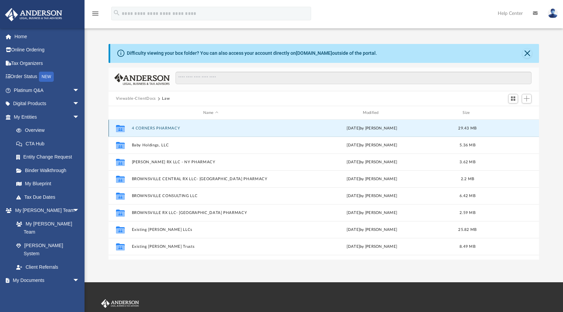
click at [203, 130] on button "4 CORNERS PHARMACY" at bounding box center [210, 128] width 158 height 4
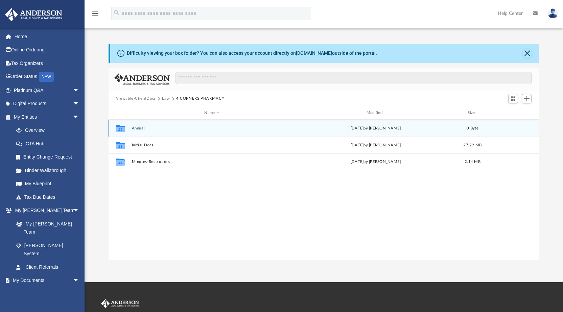
click at [173, 127] on button "Annual" at bounding box center [211, 128] width 161 height 4
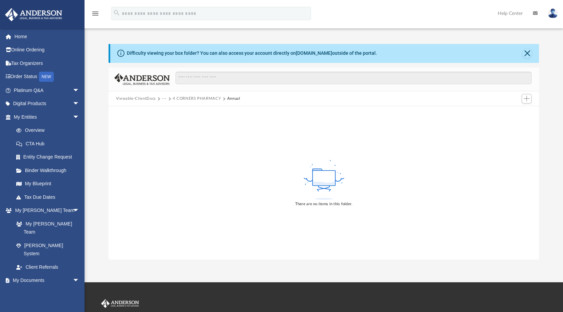
click at [172, 143] on div "There are no items in this folder." at bounding box center [323, 182] width 431 height 153
click at [196, 98] on button "4 CORNERS PHARMACY" at bounding box center [197, 99] width 48 height 6
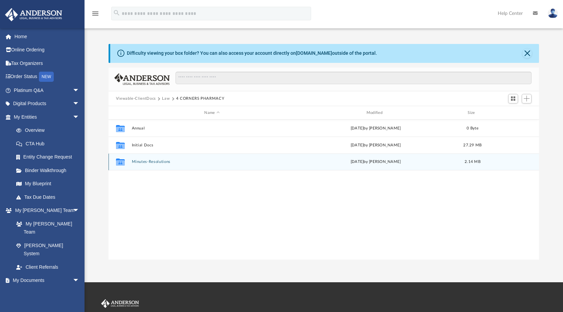
scroll to position [149, 425]
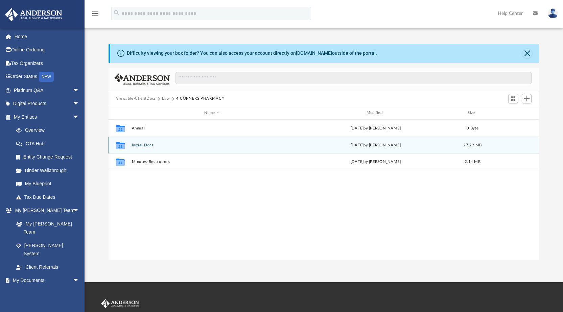
click at [193, 145] on button "Initial Docs" at bounding box center [211, 145] width 161 height 4
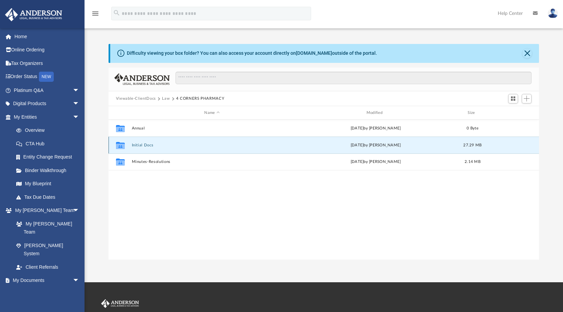
click at [193, 145] on button "Initial Docs" at bounding box center [211, 145] width 161 height 4
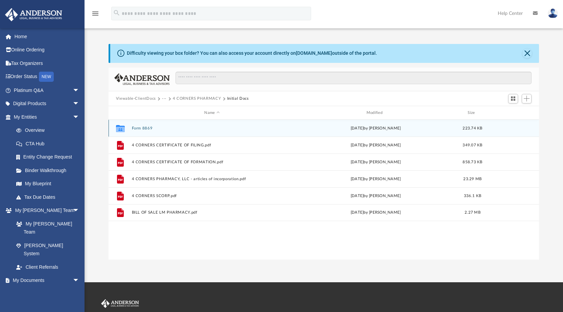
click at [185, 131] on div "Collaborated Folder Form 8869 [DATE] by [PERSON_NAME] 223.74 KB" at bounding box center [323, 128] width 431 height 17
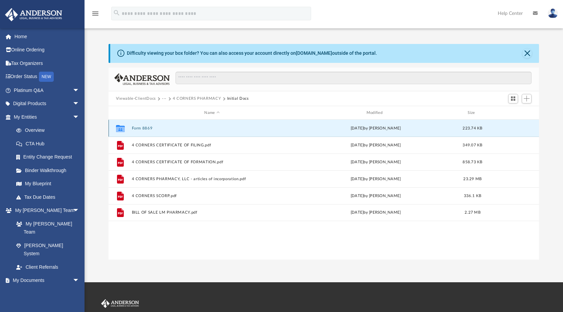
click at [185, 130] on button "Form 8869" at bounding box center [211, 128] width 161 height 4
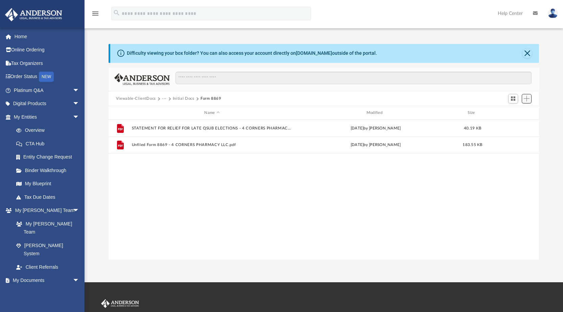
click at [523, 102] on button "Add" at bounding box center [526, 98] width 10 height 9
click at [510, 114] on li "Upload" at bounding box center [517, 112] width 22 height 7
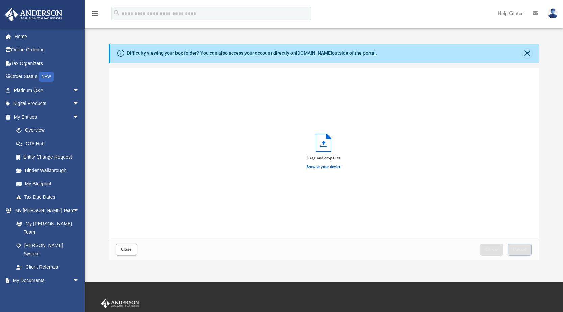
scroll to position [166, 425]
click at [322, 167] on label "Browse your device" at bounding box center [323, 167] width 35 height 6
click at [0, 0] on input "Browse your device" at bounding box center [0, 0] width 0 height 0
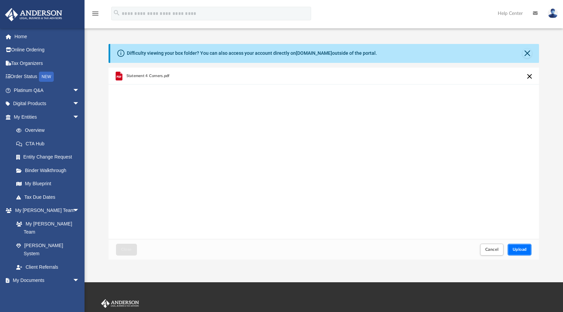
click at [522, 249] on span "Upload" at bounding box center [519, 249] width 14 height 4
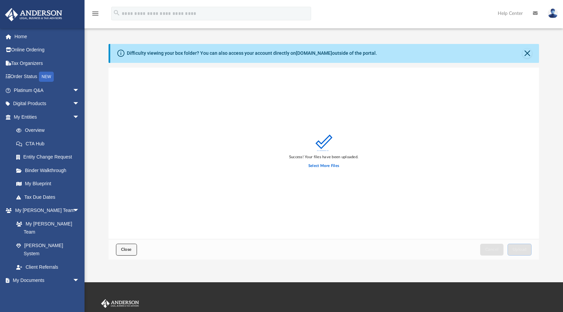
click at [129, 246] on button "Close" at bounding box center [126, 250] width 21 height 12
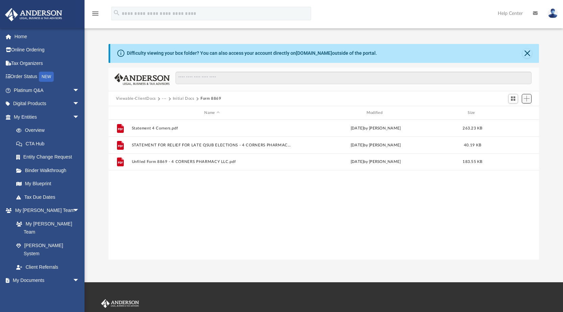
click at [524, 99] on span "Add" at bounding box center [526, 99] width 6 height 6
click at [519, 111] on li "Upload" at bounding box center [517, 112] width 22 height 7
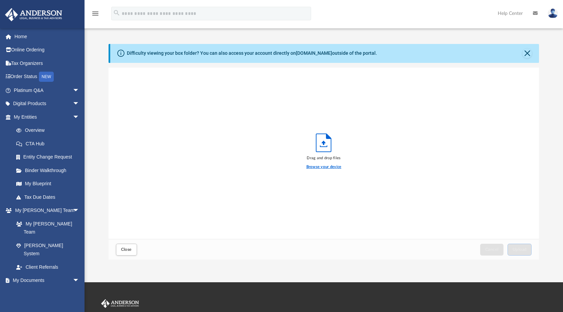
click at [330, 169] on label "Browse your device" at bounding box center [323, 167] width 35 height 6
click at [0, 0] on input "Browse your device" at bounding box center [0, 0] width 0 height 0
click at [299, 192] on div "Drag and drop files Browse your device" at bounding box center [323, 154] width 431 height 172
click at [127, 248] on span "Close" at bounding box center [126, 249] width 11 height 4
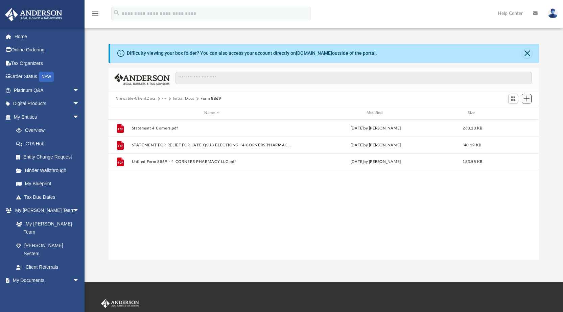
click at [527, 99] on span "Add" at bounding box center [526, 99] width 6 height 6
click at [517, 113] on li "Upload" at bounding box center [517, 112] width 22 height 7
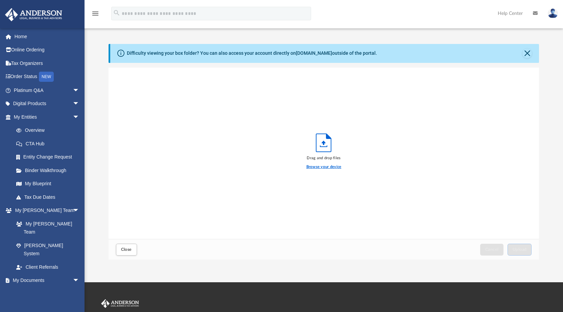
click at [335, 167] on label "Browse your device" at bounding box center [323, 167] width 35 height 6
click at [0, 0] on input "Browse your device" at bounding box center [0, 0] width 0 height 0
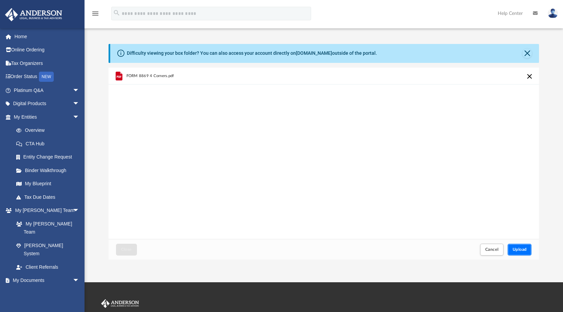
click at [515, 248] on span "Upload" at bounding box center [519, 249] width 14 height 4
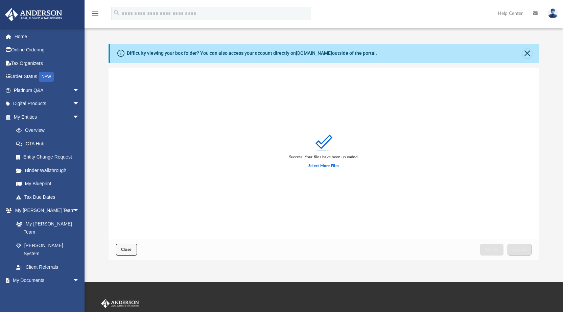
drag, startPoint x: 125, startPoint y: 251, endPoint x: 130, endPoint y: 252, distance: 5.2
click at [125, 250] on span "Close" at bounding box center [126, 249] width 11 height 4
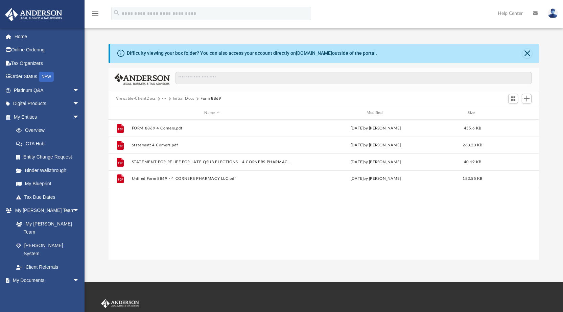
click at [183, 97] on button "Initial Docs" at bounding box center [184, 99] width 22 height 6
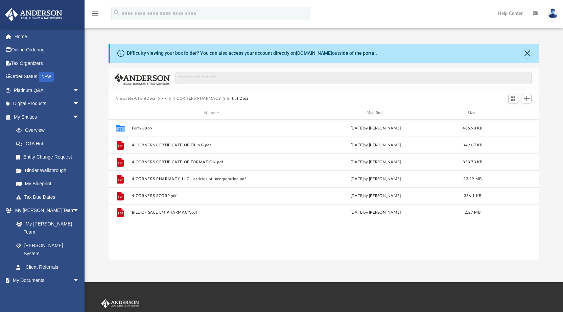
click at [177, 97] on button "4 CORNERS PHARMACY" at bounding box center [197, 99] width 48 height 6
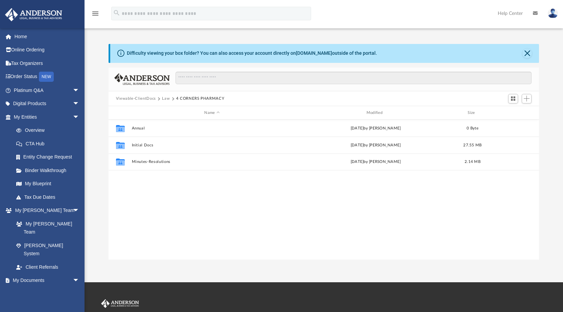
click at [163, 98] on button "Law" at bounding box center [166, 99] width 8 height 6
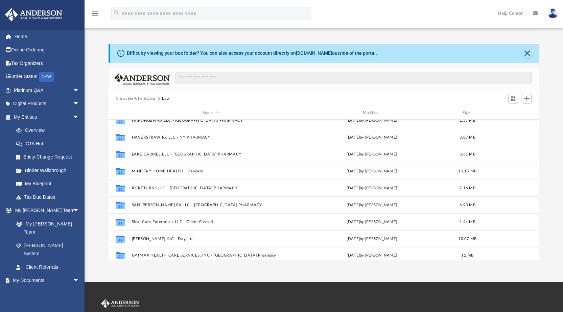
scroll to position [164, 0]
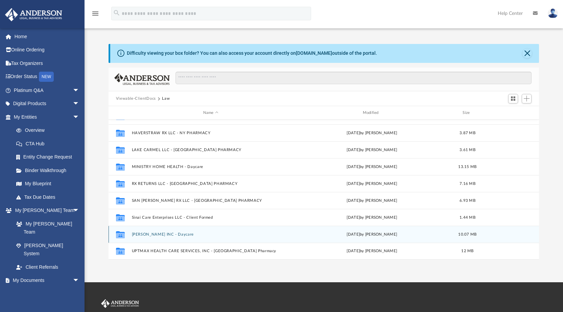
click at [192, 235] on button "[PERSON_NAME] INC - Daycare" at bounding box center [210, 234] width 158 height 4
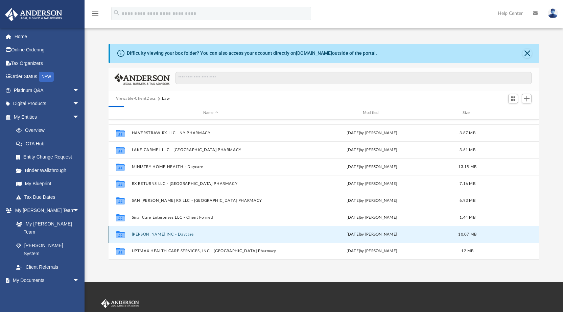
scroll to position [0, 0]
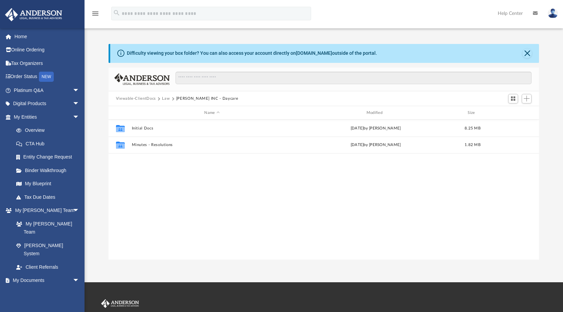
click at [192, 236] on div "Collaborated Folder Initial Docs [DATE] by [PERSON_NAME] 8.25 MB Collaborated F…" at bounding box center [323, 190] width 431 height 140
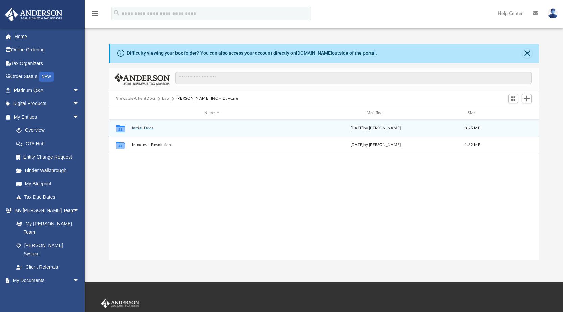
click at [196, 131] on div "Collaborated Folder Initial Docs [DATE] by [PERSON_NAME] 8.25 MB" at bounding box center [323, 128] width 431 height 17
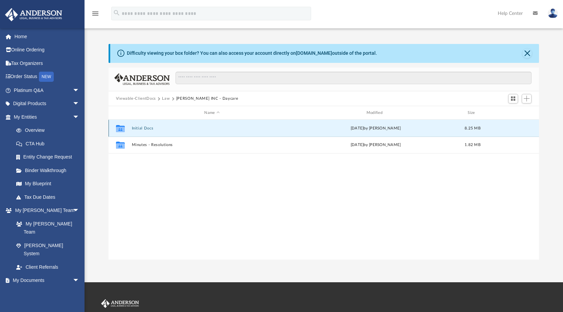
click at [157, 125] on div "Collaborated Folder Initial Docs [DATE] by [PERSON_NAME] 8.25 MB" at bounding box center [323, 128] width 431 height 17
click at [142, 132] on div "Collaborated Folder Initial Docs [DATE] by [PERSON_NAME] 8.25 MB" at bounding box center [323, 128] width 431 height 17
click at [142, 129] on button "Initial Docs" at bounding box center [211, 128] width 161 height 4
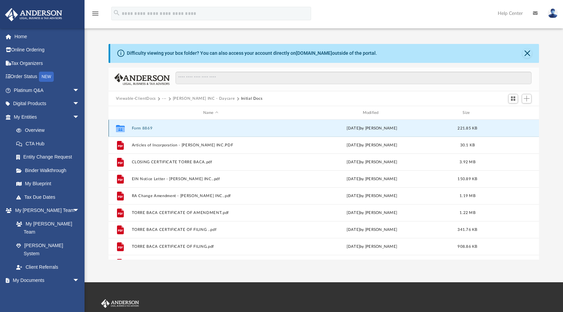
click at [144, 128] on button "Form 8869" at bounding box center [210, 128] width 158 height 4
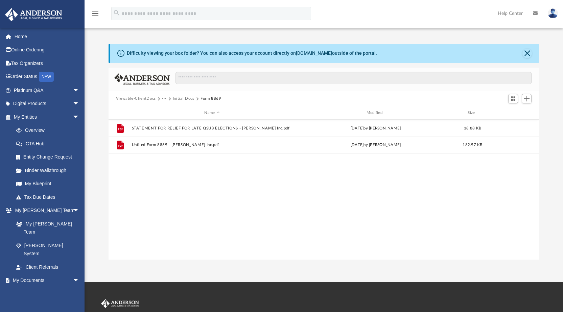
click at [405, 195] on div "File STATEMENT FOR RELIEF FOR LATE QSUB ELECTIONS - [PERSON_NAME] Inc.pdf [DATE…" at bounding box center [323, 190] width 431 height 140
click at [525, 98] on span "Add" at bounding box center [526, 99] width 6 height 6
click at [518, 107] on body "X Get a chance to win 6 months of Platinum for free just by filling out this su…" at bounding box center [281, 201] width 563 height 403
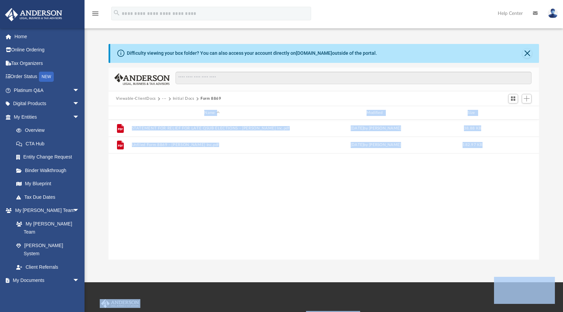
drag, startPoint x: 322, startPoint y: 161, endPoint x: 250, endPoint y: 160, distance: 71.6
click at [322, 161] on div "File STATEMENT FOR RELIEF FOR LATE QSUB ELECTIONS - [PERSON_NAME] Inc.pdf [DATE…" at bounding box center [323, 190] width 431 height 140
click at [529, 99] on span "Add" at bounding box center [526, 99] width 6 height 6
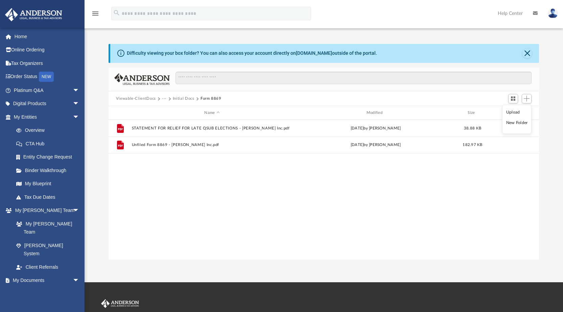
click at [513, 111] on li "Upload" at bounding box center [517, 112] width 22 height 7
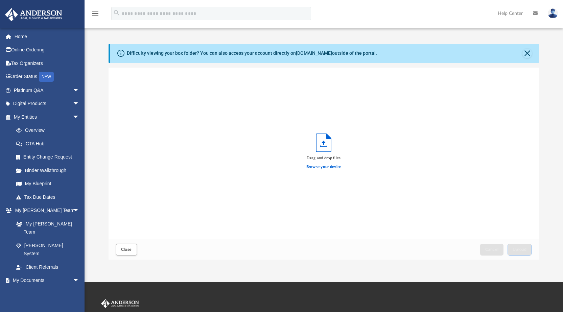
scroll to position [166, 425]
click at [331, 166] on label "Browse your device" at bounding box center [323, 167] width 35 height 6
click at [0, 0] on input "Browse your device" at bounding box center [0, 0] width 0 height 0
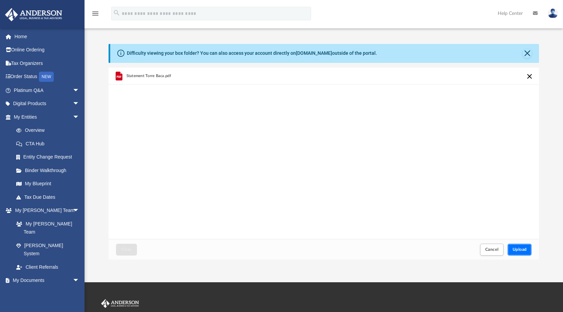
click at [524, 251] on span "Upload" at bounding box center [519, 249] width 14 height 4
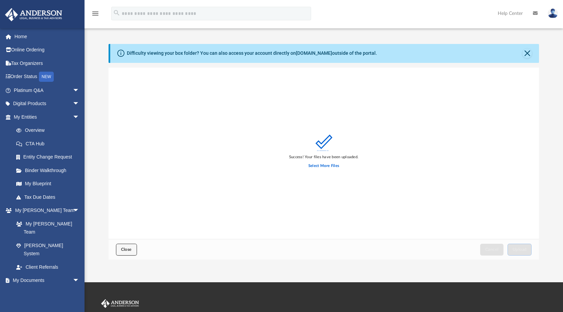
click at [131, 247] on button "Close" at bounding box center [126, 250] width 21 height 12
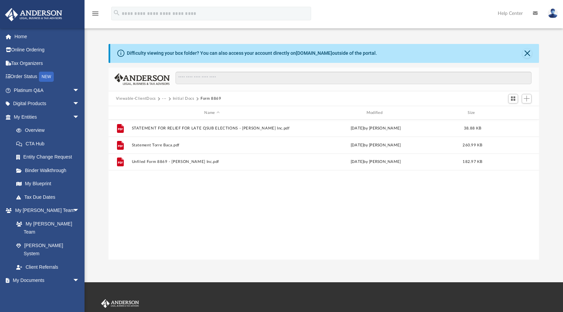
drag, startPoint x: 301, startPoint y: 239, endPoint x: 310, endPoint y: 228, distance: 13.5
click at [300, 237] on div "File STATEMENT FOR RELIEF FOR LATE QSUB ELECTIONS - [PERSON_NAME] Inc.pdf [DATE…" at bounding box center [323, 190] width 431 height 140
click at [528, 100] on span "Add" at bounding box center [526, 99] width 6 height 6
click at [510, 111] on li "Upload" at bounding box center [517, 112] width 22 height 7
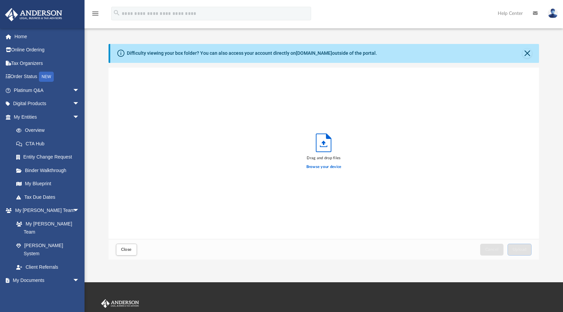
click at [313, 161] on div "Browse your device" at bounding box center [323, 167] width 35 height 12
click at [314, 166] on label "Browse your device" at bounding box center [323, 167] width 35 height 6
click at [0, 0] on input "Browse your device" at bounding box center [0, 0] width 0 height 0
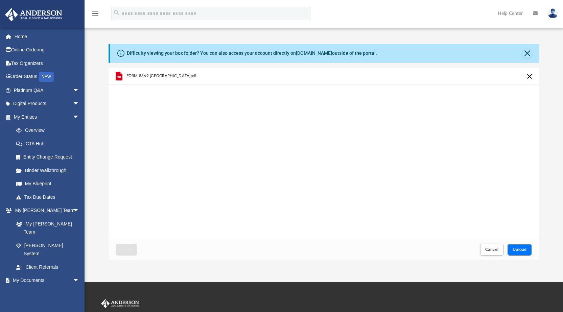
click at [519, 253] on button "Upload" at bounding box center [519, 250] width 24 height 12
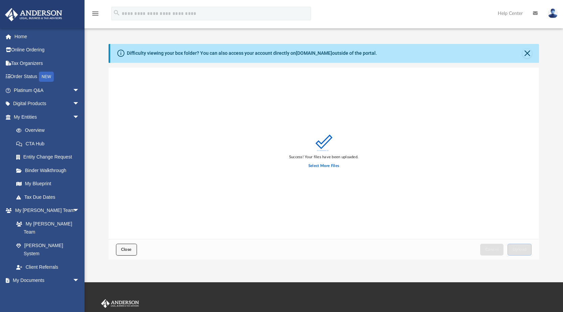
click at [128, 250] on span "Close" at bounding box center [126, 249] width 11 height 4
